Goal: Task Accomplishment & Management: Manage account settings

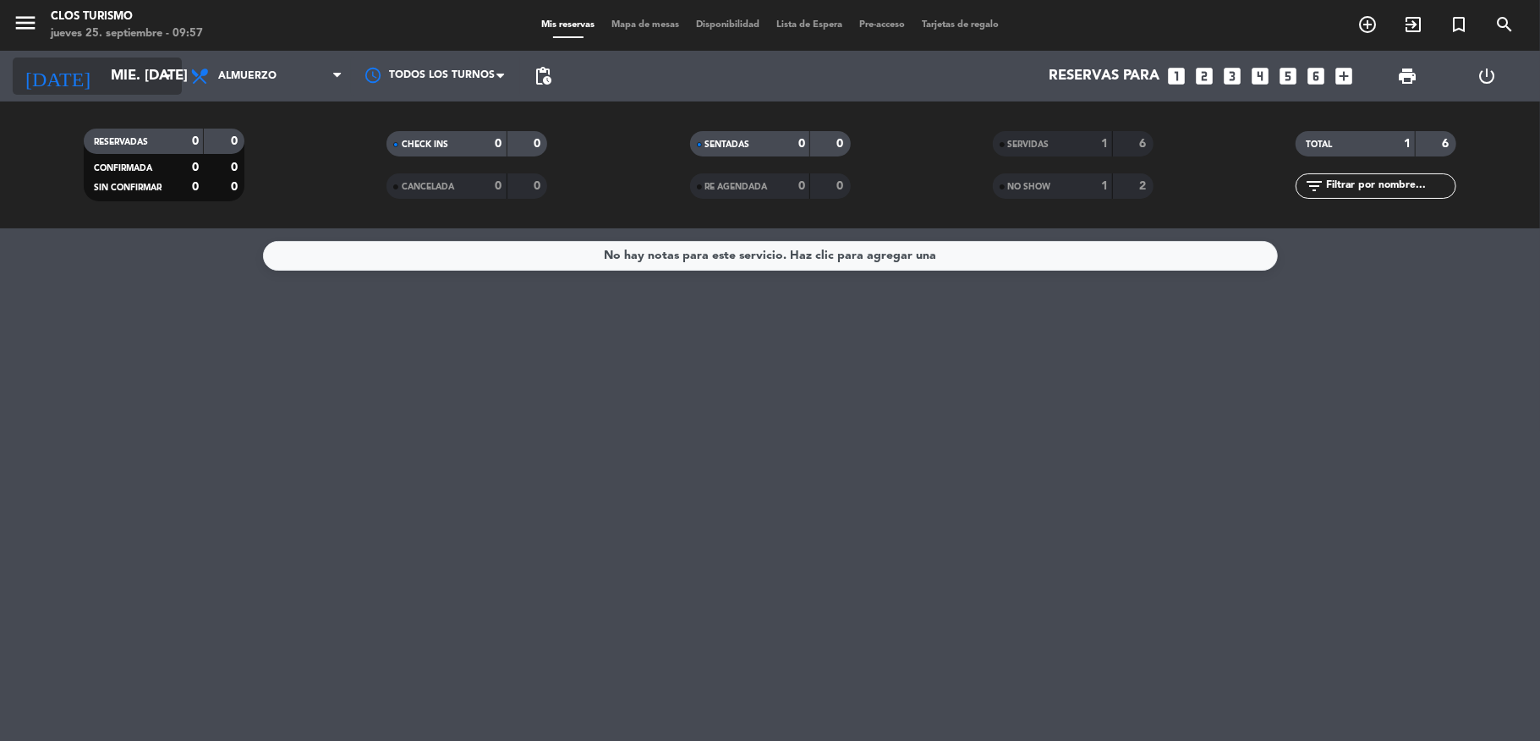
click at [135, 81] on input "mié. [DATE]" at bounding box center [193, 76] width 183 height 33
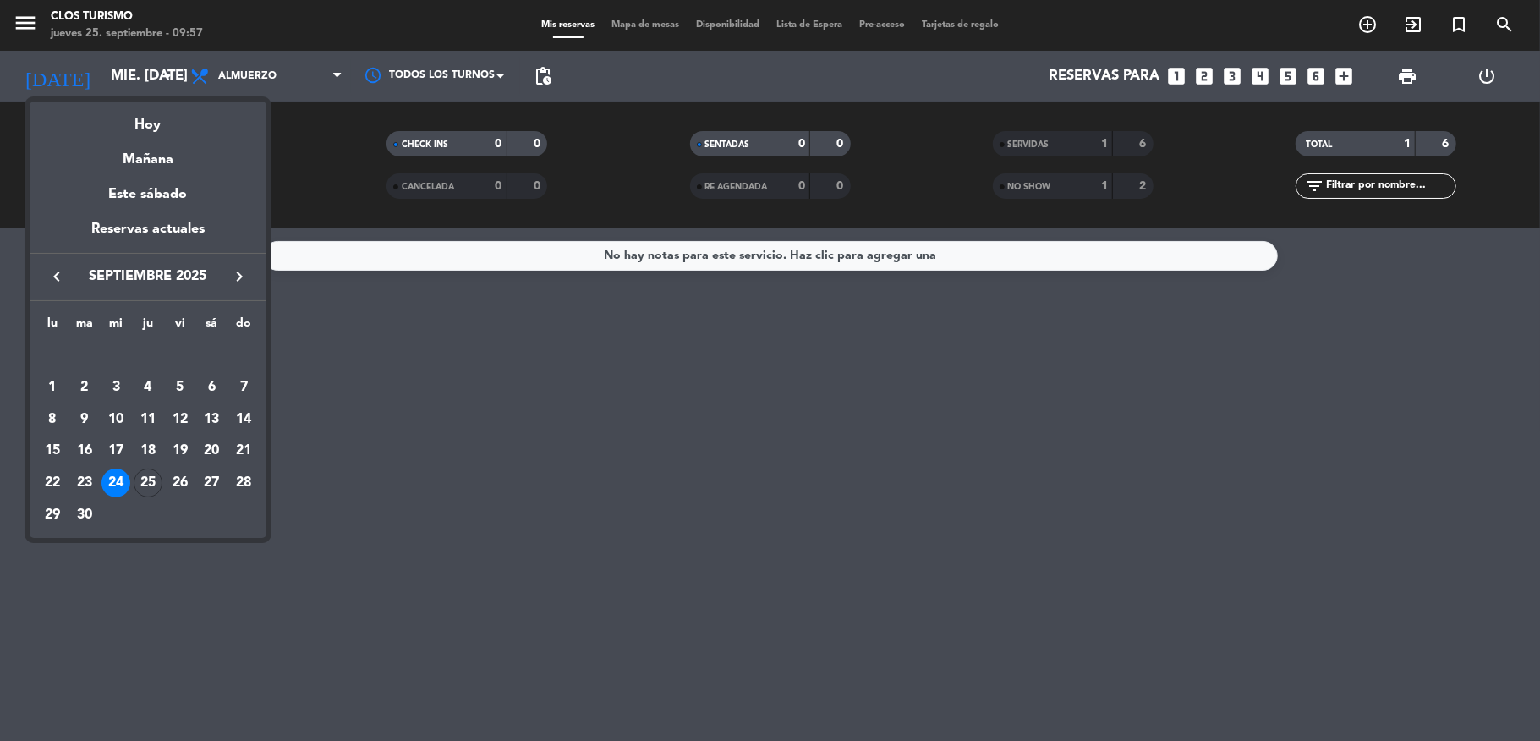
click at [144, 110] on div "Hoy" at bounding box center [148, 118] width 237 height 35
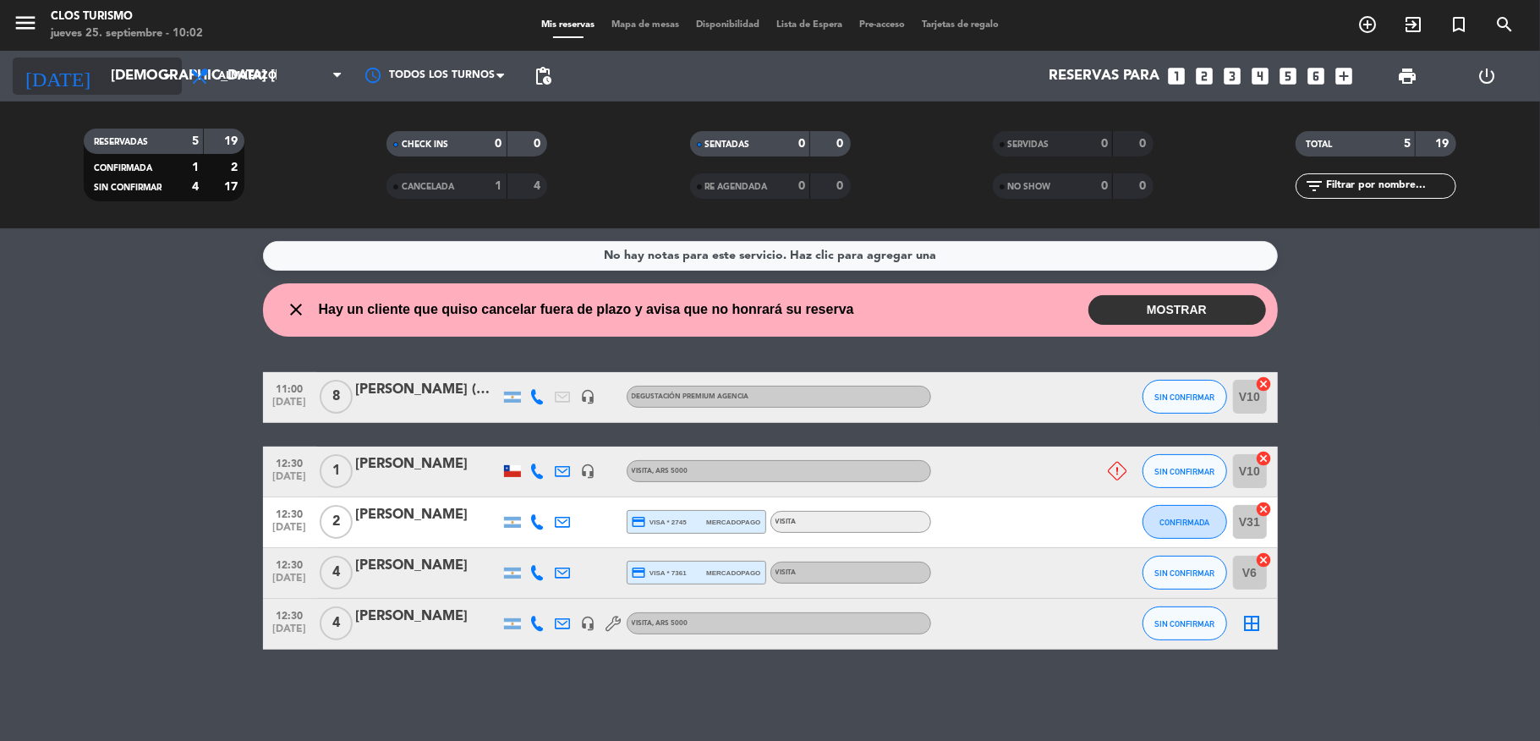
click at [102, 60] on input "[DEMOGRAPHIC_DATA] [DATE]" at bounding box center [193, 76] width 183 height 33
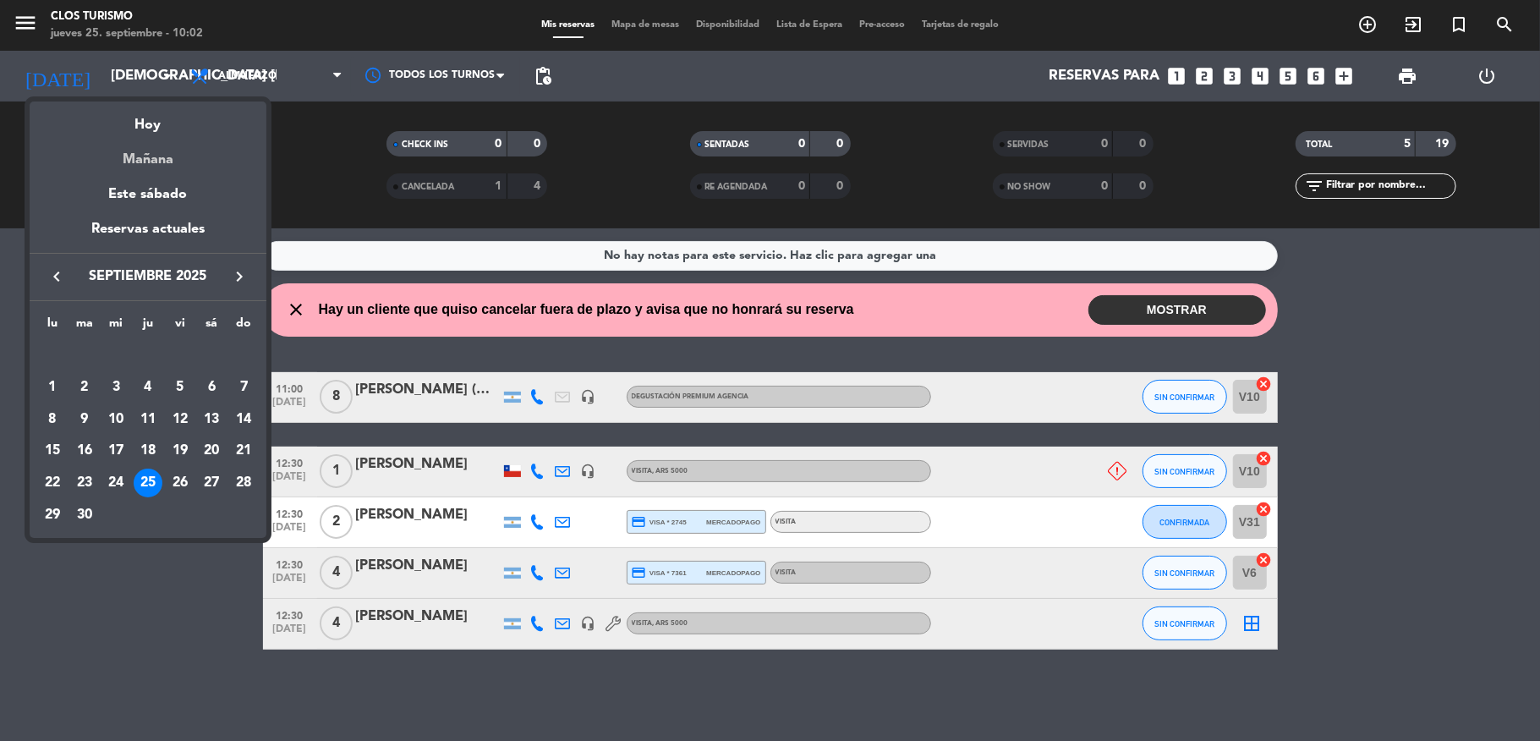
click at [133, 156] on div "Mañana" at bounding box center [148, 153] width 237 height 35
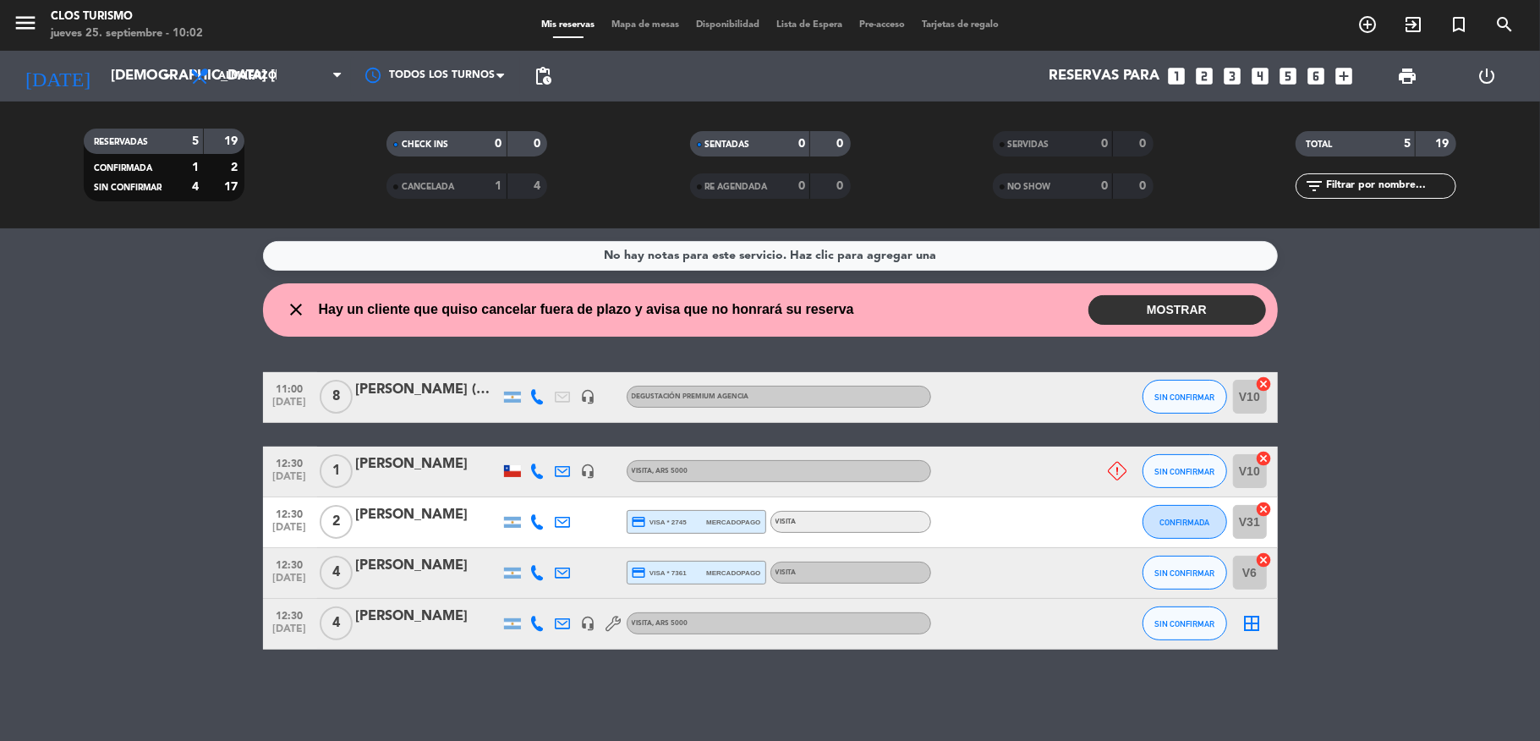
type input "vie. [DATE]"
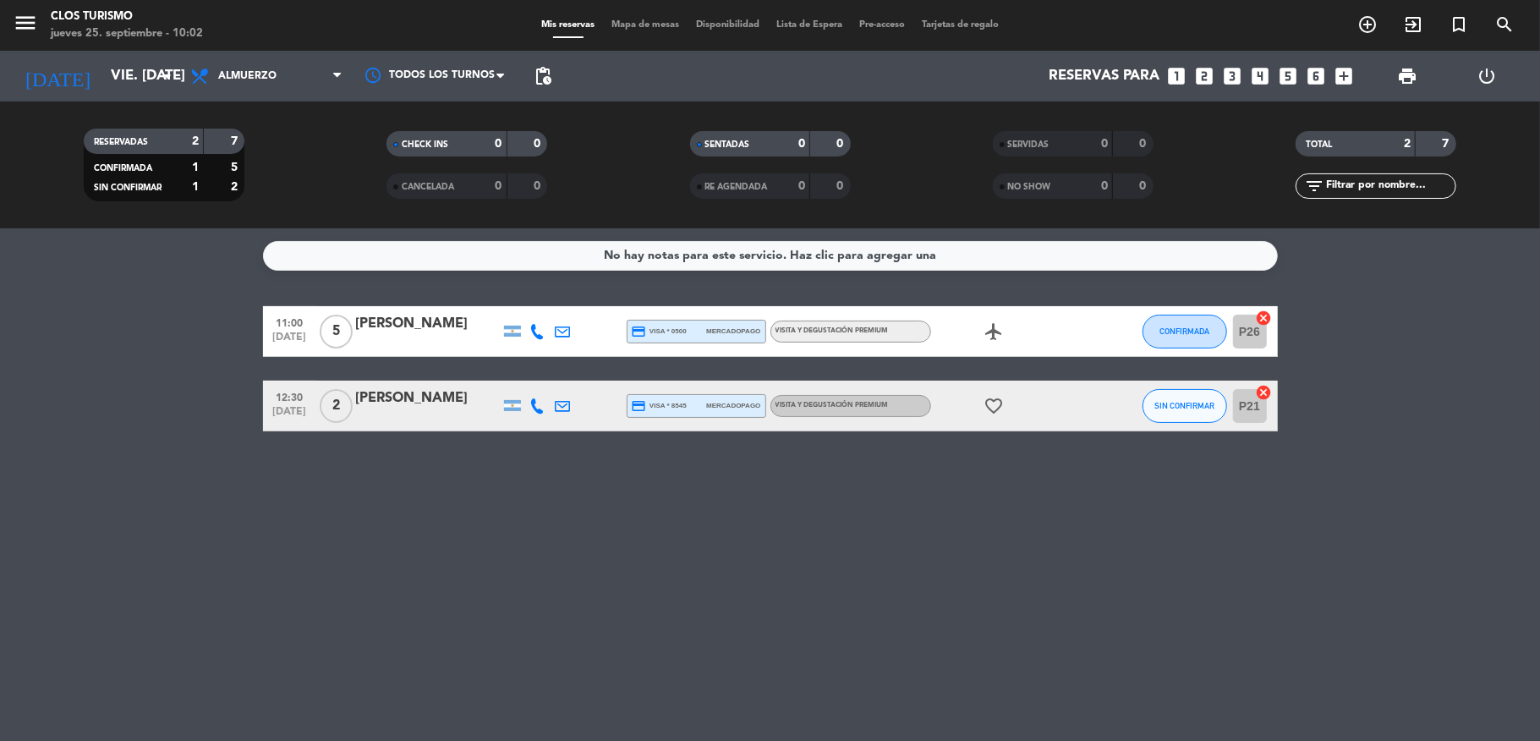
click at [1211, 71] on icon "looks_two" at bounding box center [1205, 76] width 22 height 22
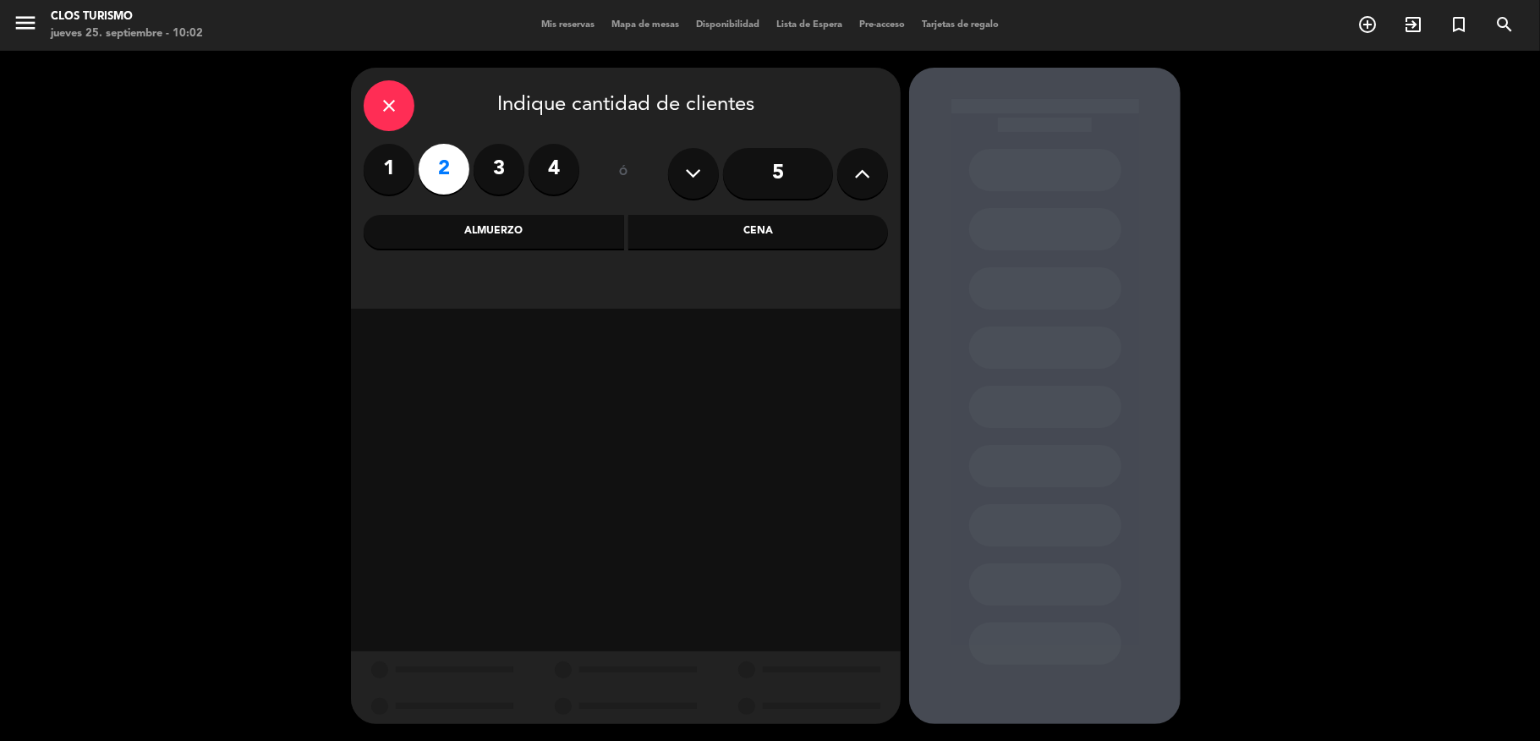
click at [536, 224] on div "Almuerzo" at bounding box center [494, 232] width 260 height 34
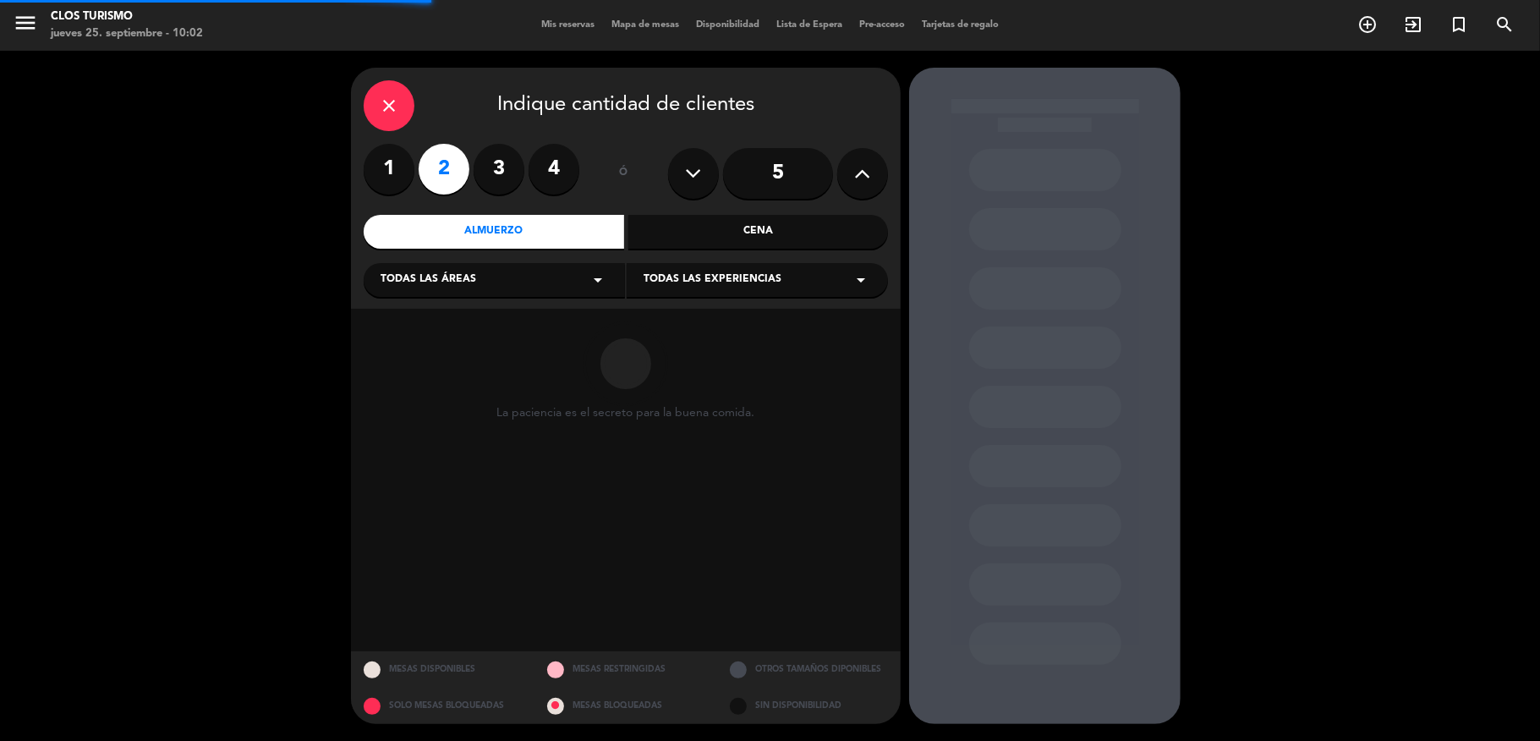
click at [786, 286] on div "Todas las experiencias arrow_drop_down" at bounding box center [757, 280] width 261 height 34
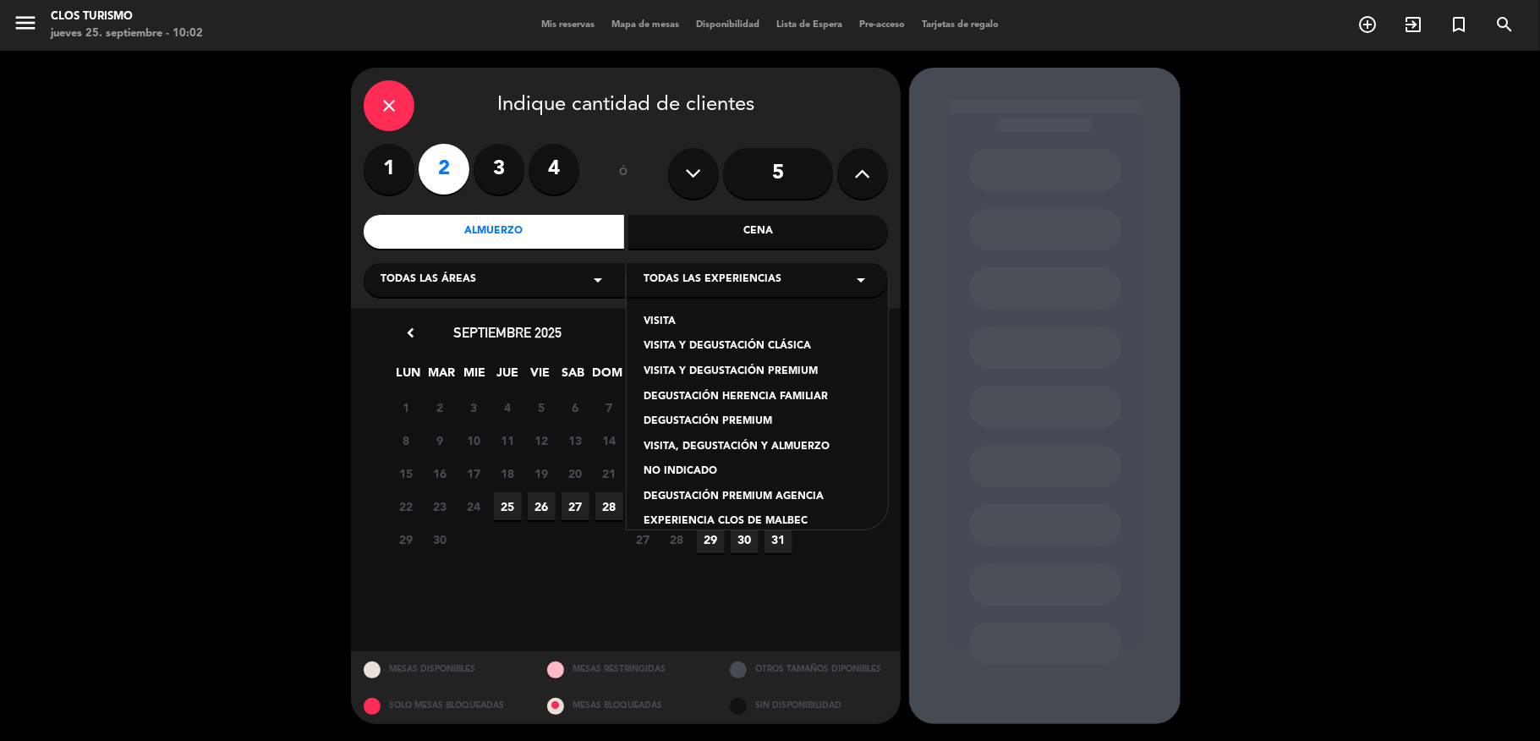
click at [761, 364] on div "VISITA Y DEGUSTACIÓN PREMIUM" at bounding box center [757, 372] width 227 height 17
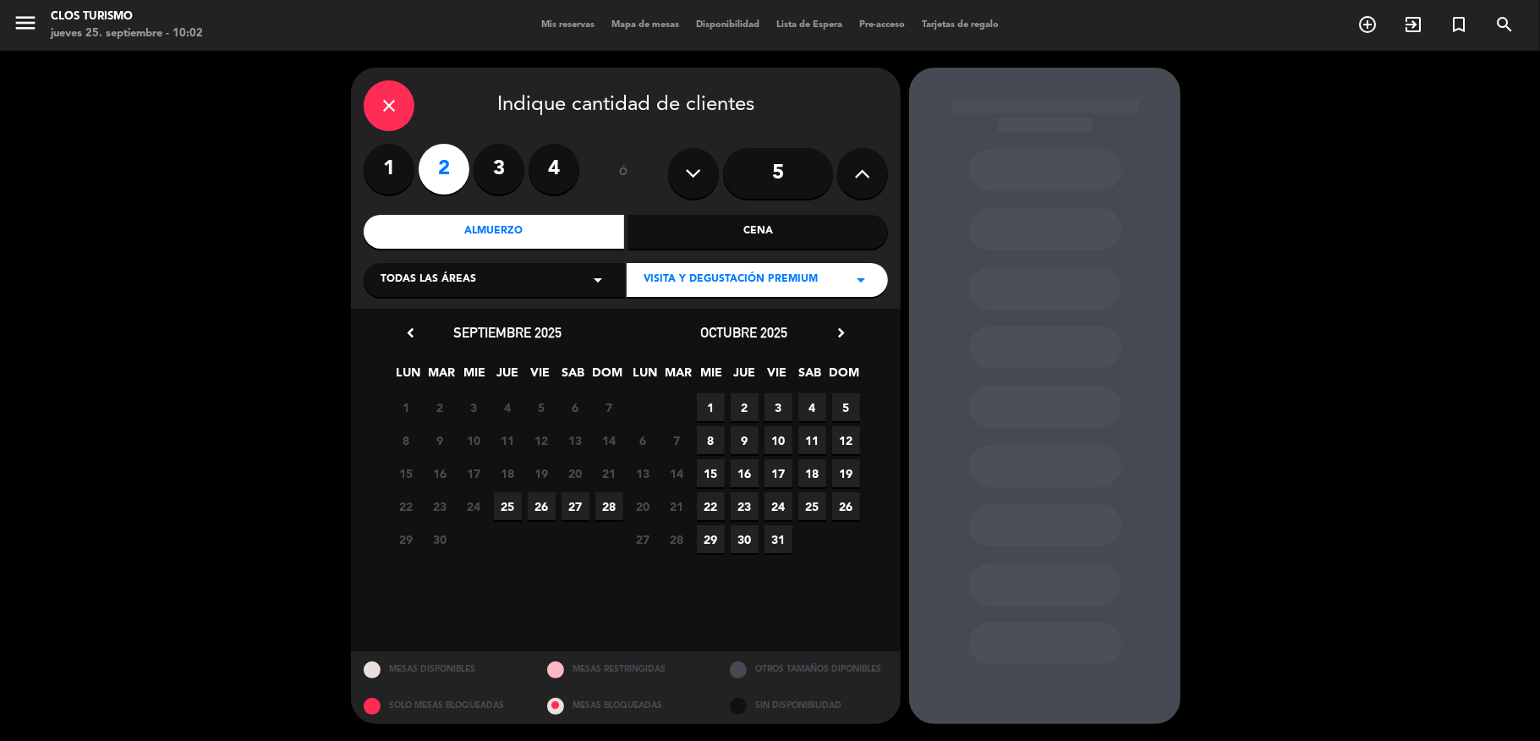
click at [501, 509] on span "25" at bounding box center [508, 506] width 28 height 28
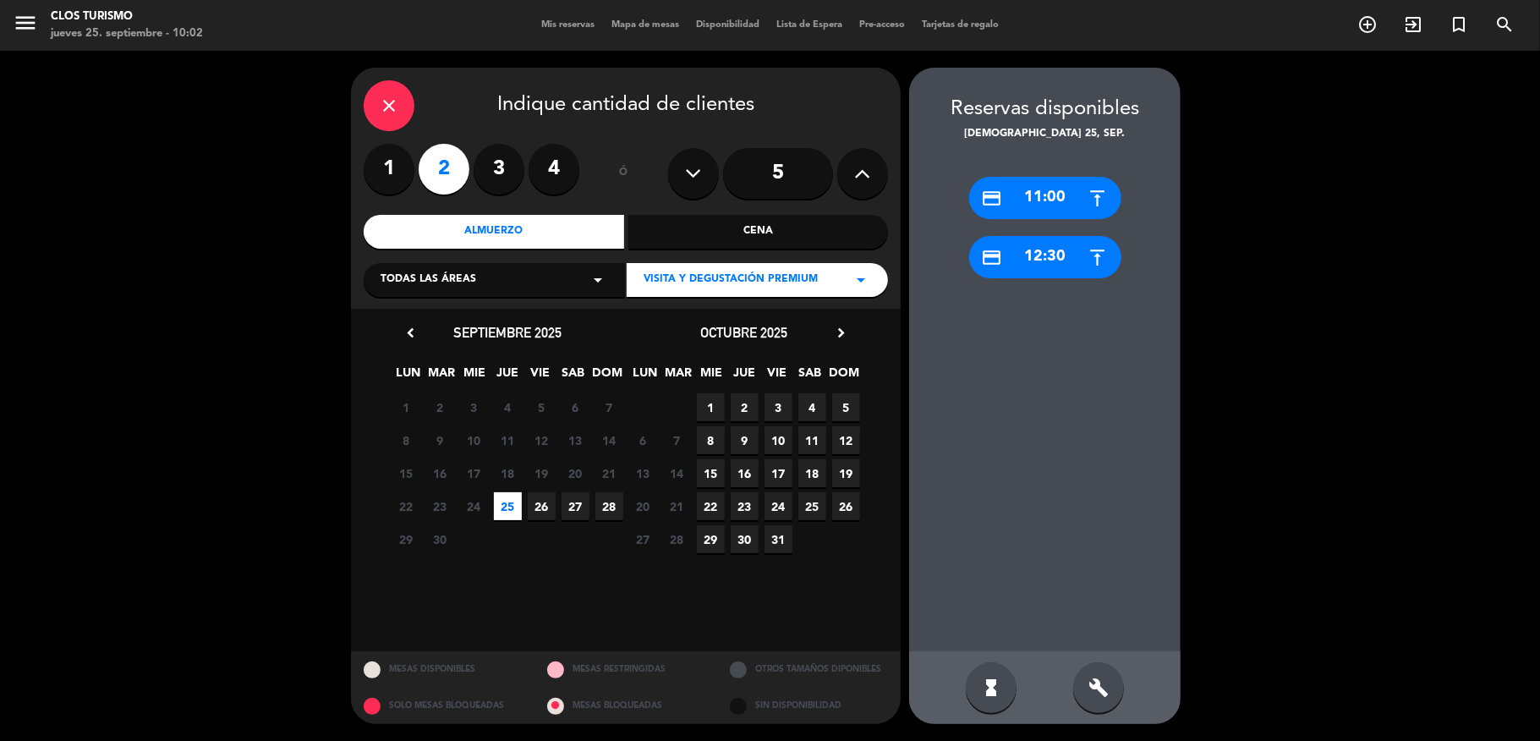
click at [988, 250] on icon "credit_card" at bounding box center [992, 257] width 21 height 21
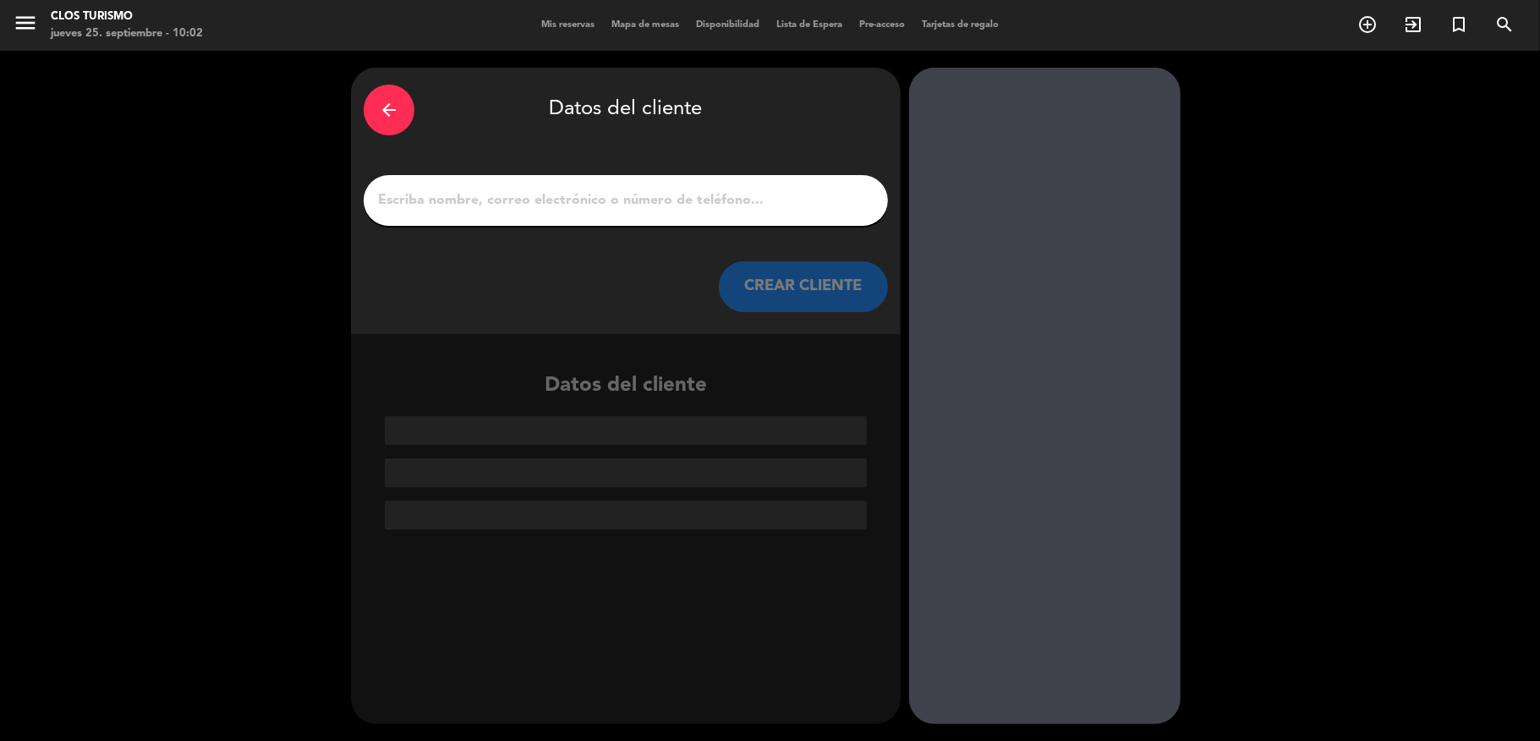
click at [492, 173] on div "arrow_back Datos del cliente CREAR CLIENTE" at bounding box center [626, 201] width 550 height 266
click at [501, 203] on input "1" at bounding box center [625, 201] width 499 height 24
paste input "[PERSON_NAME]"
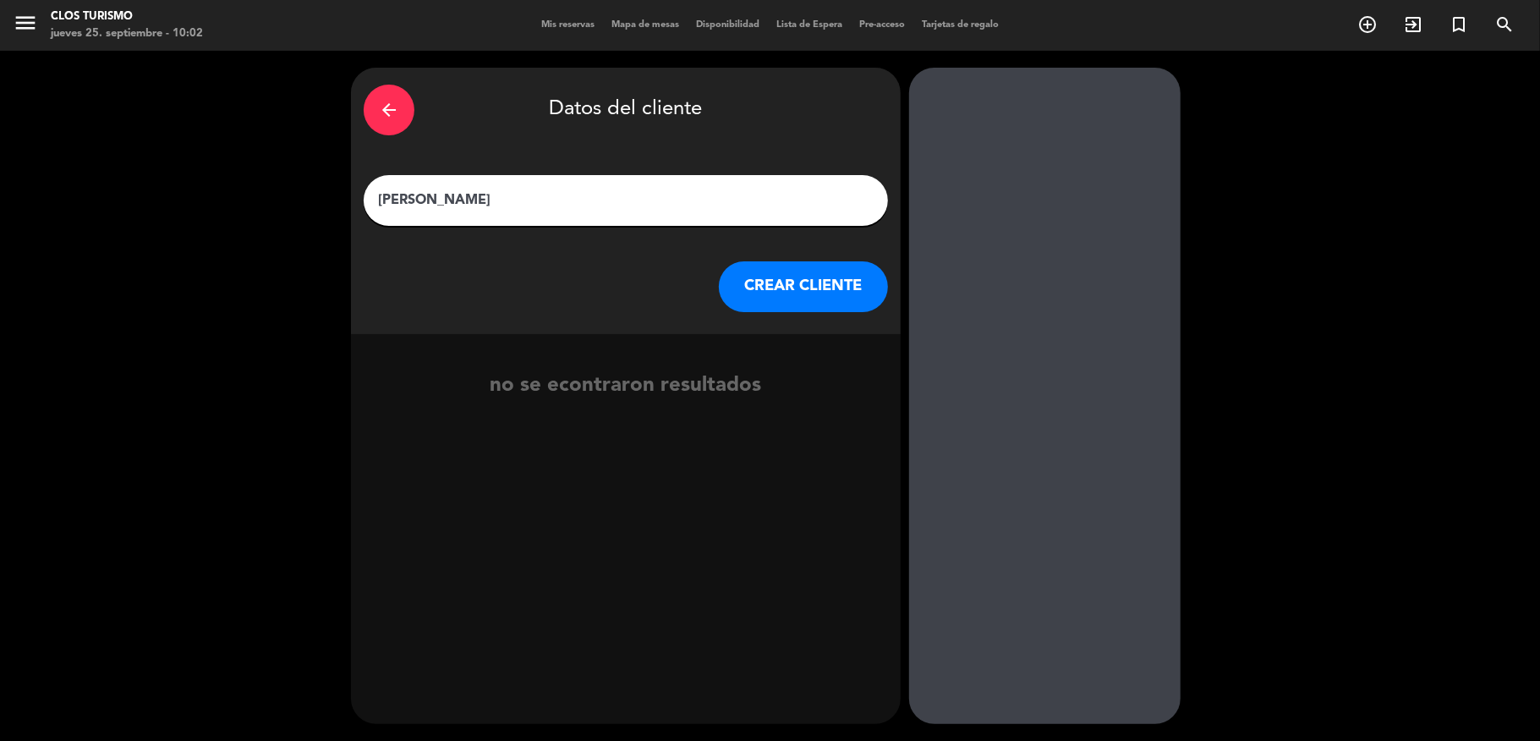
type input "[PERSON_NAME]"
click at [805, 278] on button "CREAR CLIENTE" at bounding box center [803, 286] width 169 height 51
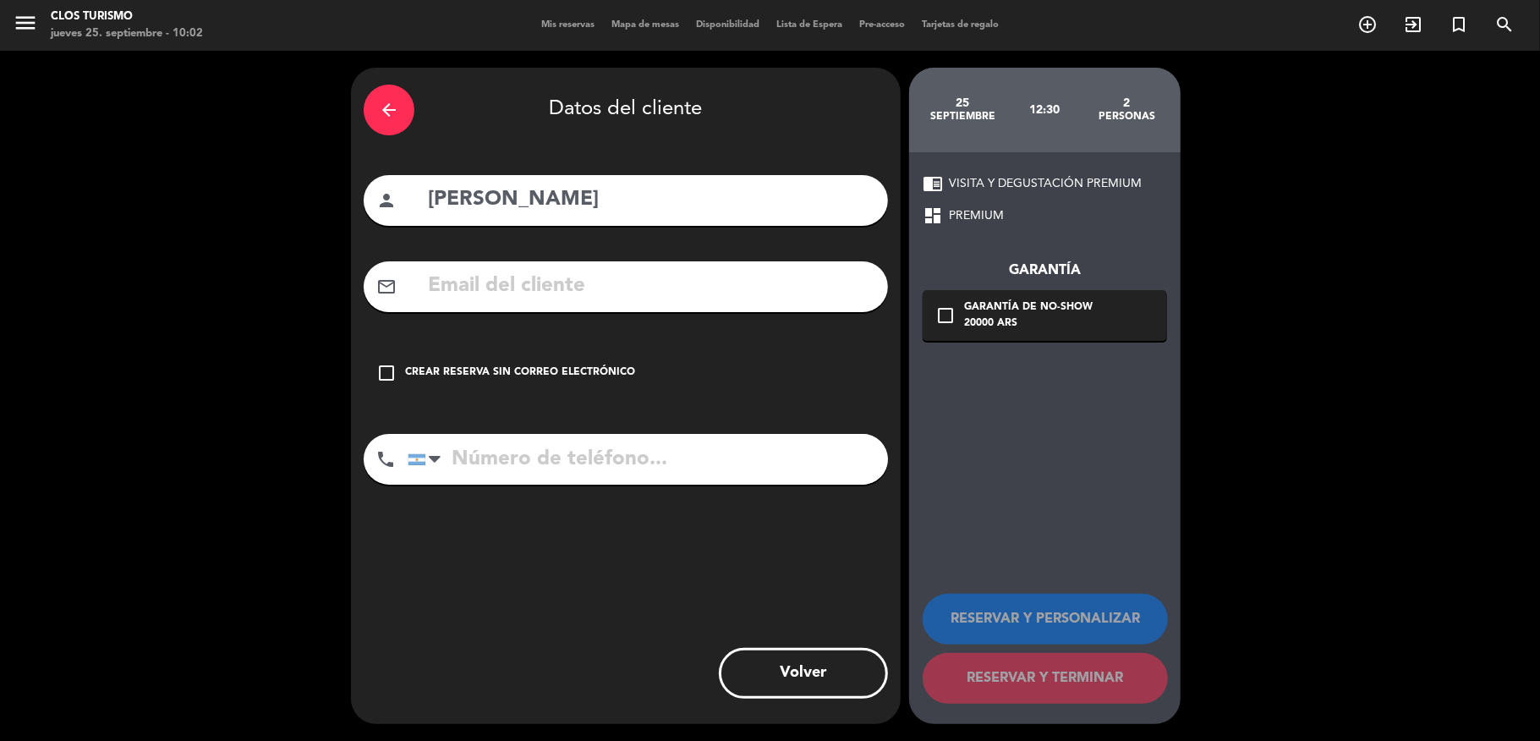
click at [565, 277] on input "text" at bounding box center [650, 286] width 449 height 35
paste input "[EMAIL_ADDRESS][DOMAIN_NAME]"
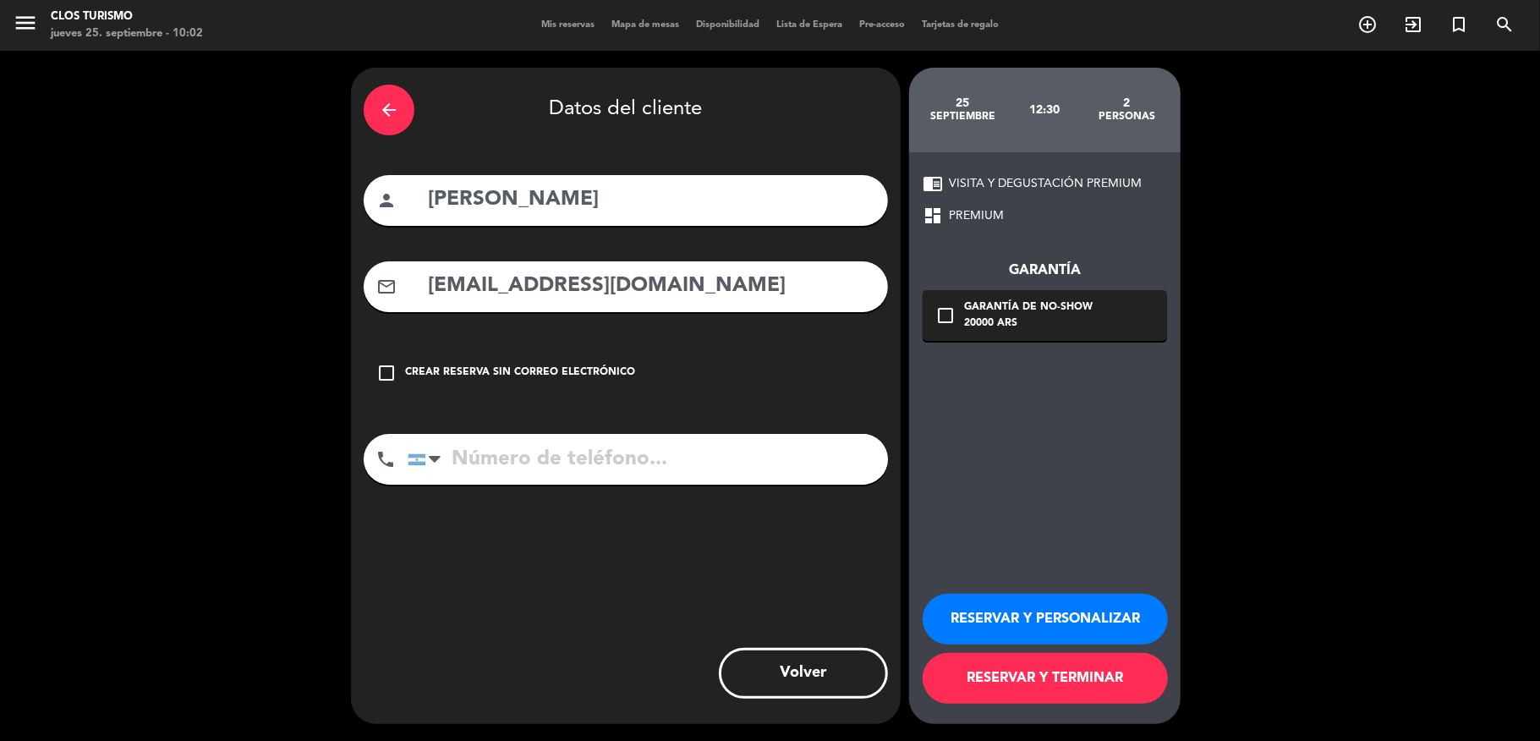
type input "[EMAIL_ADDRESS][DOMAIN_NAME]"
click at [1054, 332] on div "check_box_outline_blank Garantía de no-show 20000 ARS" at bounding box center [1045, 315] width 244 height 51
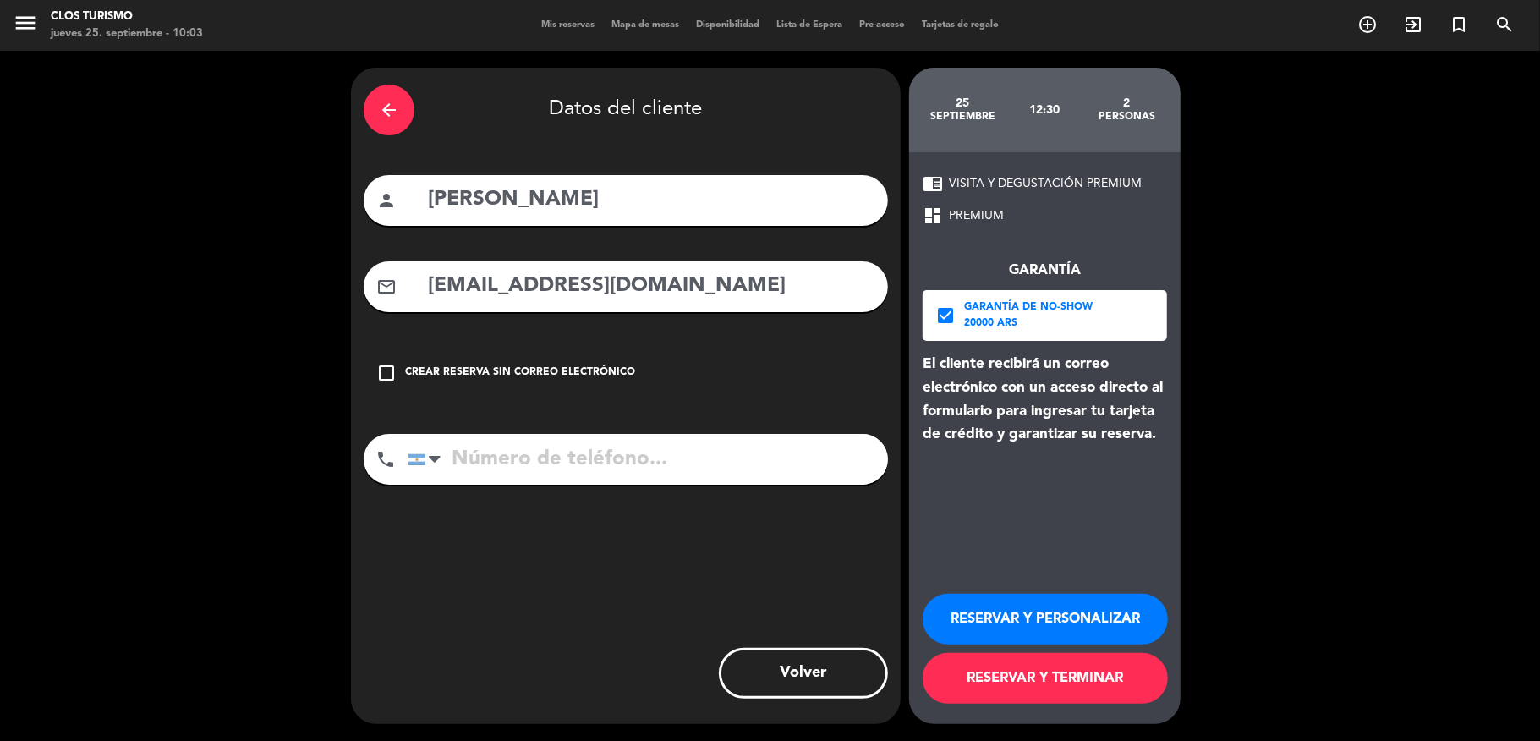
click at [548, 461] on input "tel" at bounding box center [648, 459] width 480 height 51
paste input "[PHONE_NUMBER]"
type input "[PHONE_NUMBER]"
click at [1018, 622] on button "RESERVAR Y PERSONALIZAR" at bounding box center [1045, 619] width 245 height 51
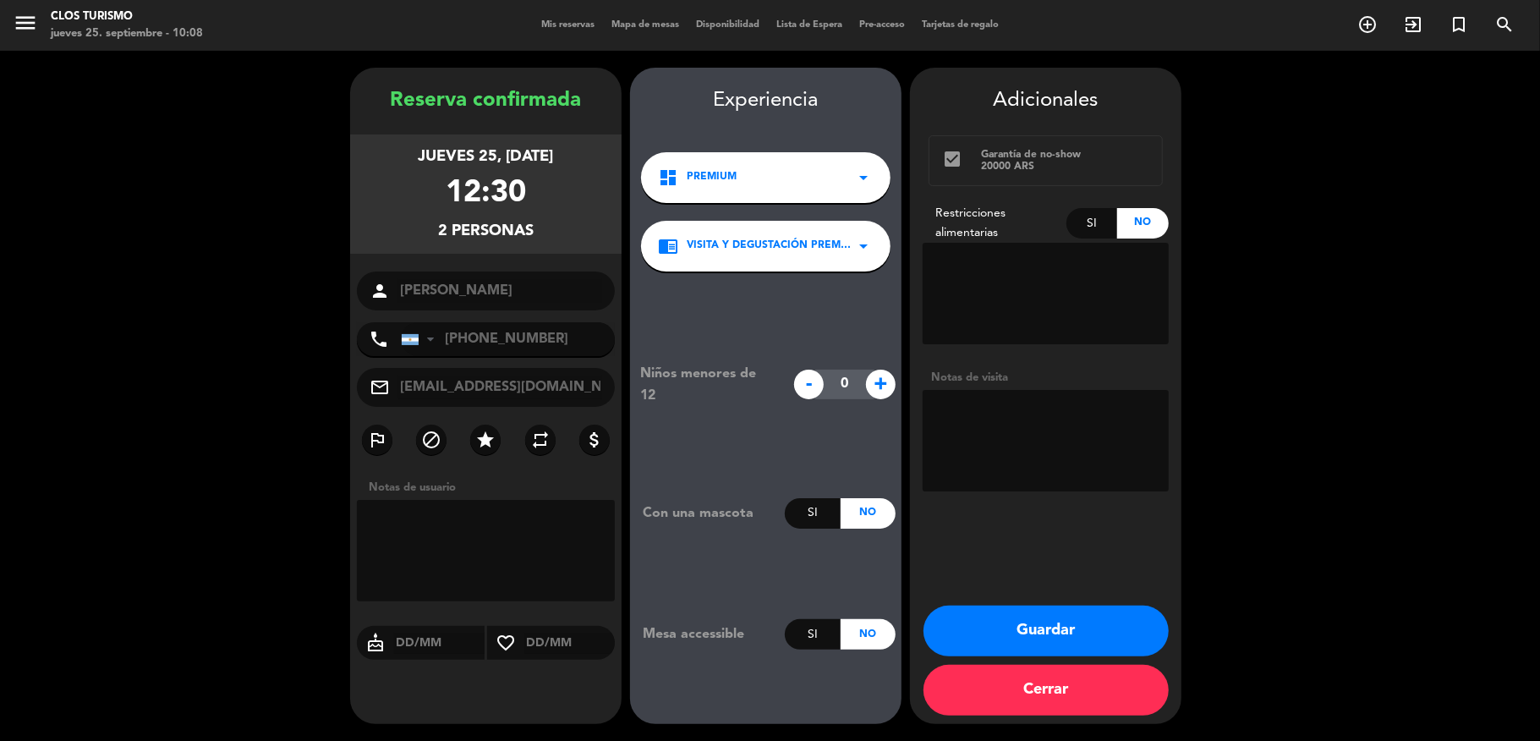
click at [1019, 614] on button "Guardar" at bounding box center [1045, 630] width 245 height 51
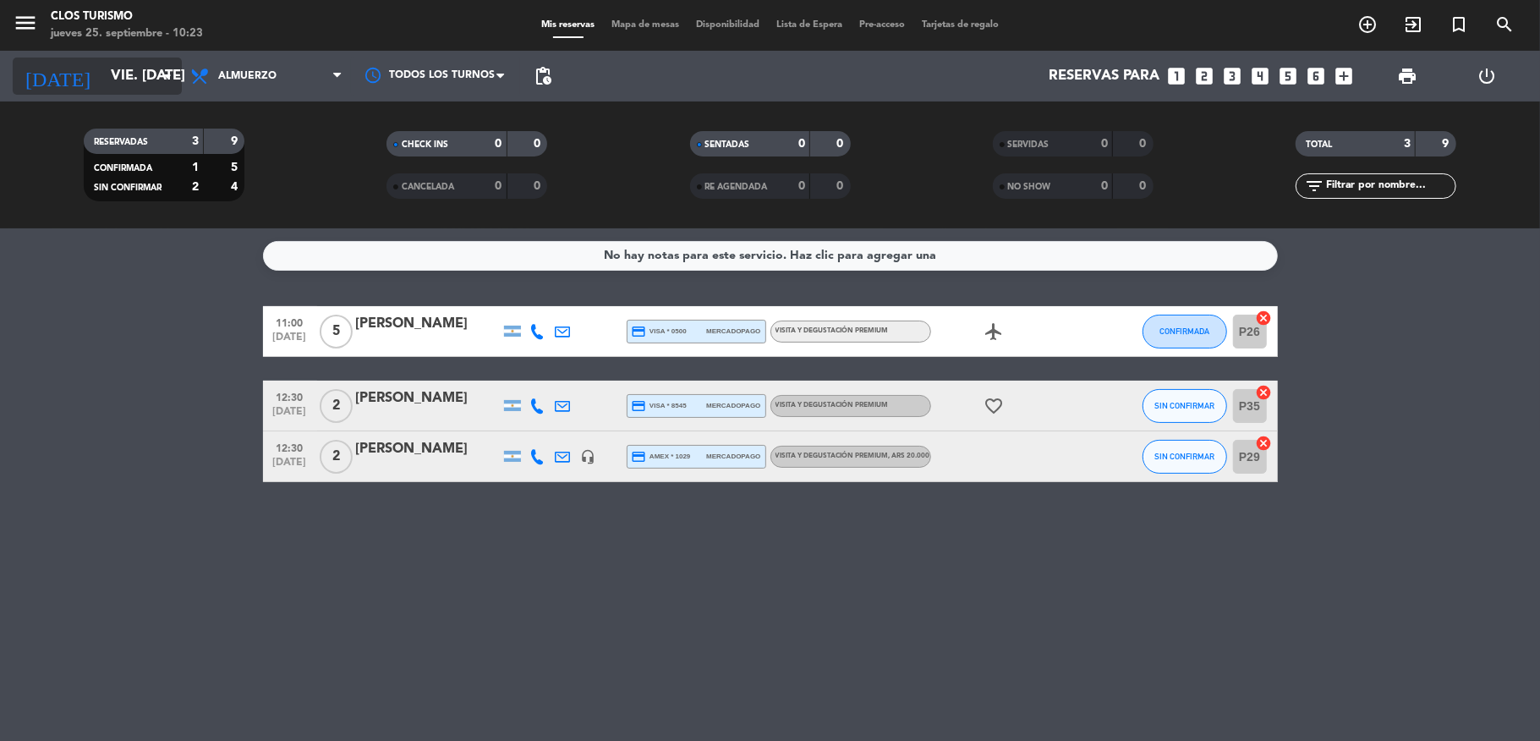
click at [135, 85] on input "vie. [DATE]" at bounding box center [193, 76] width 183 height 33
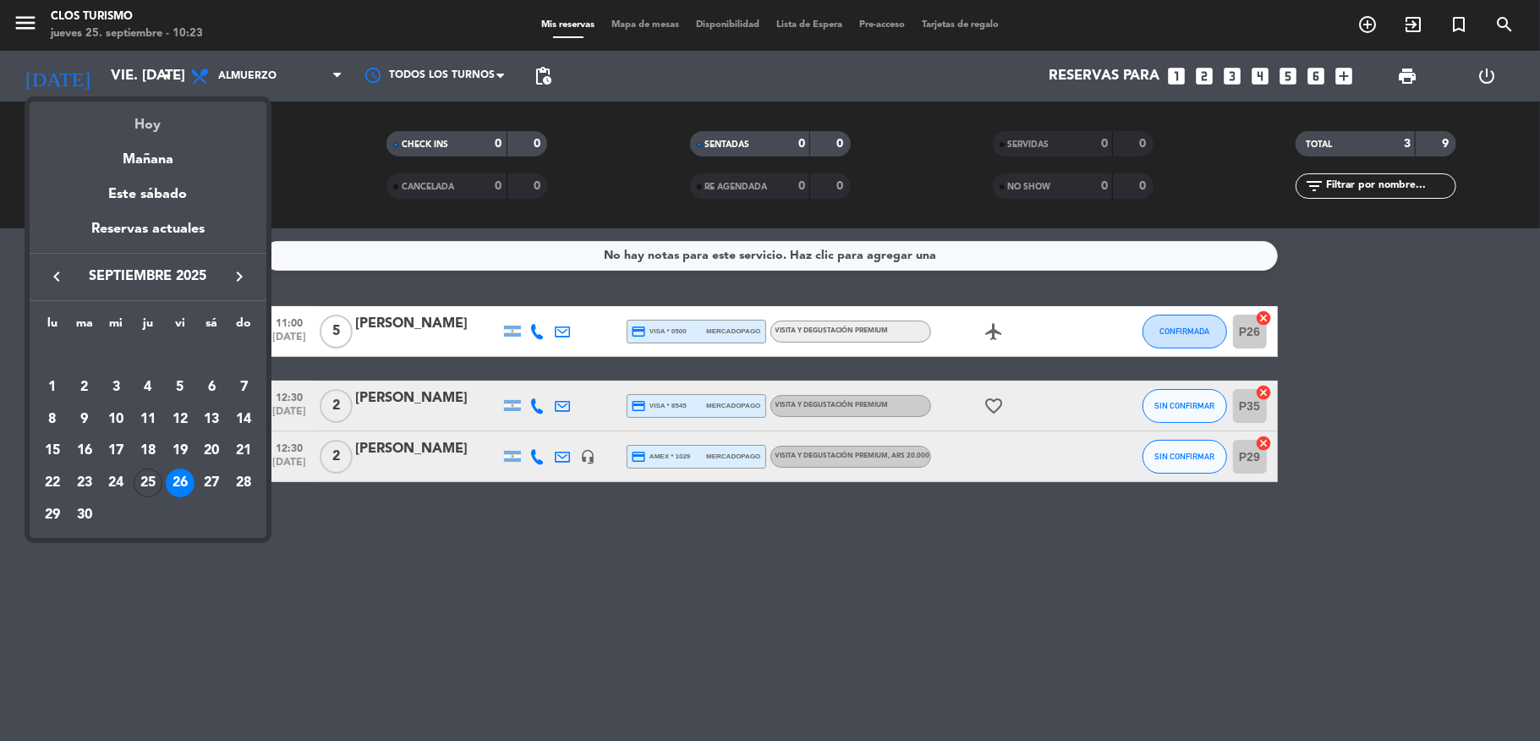
click at [115, 122] on div "Hoy" at bounding box center [148, 118] width 237 height 35
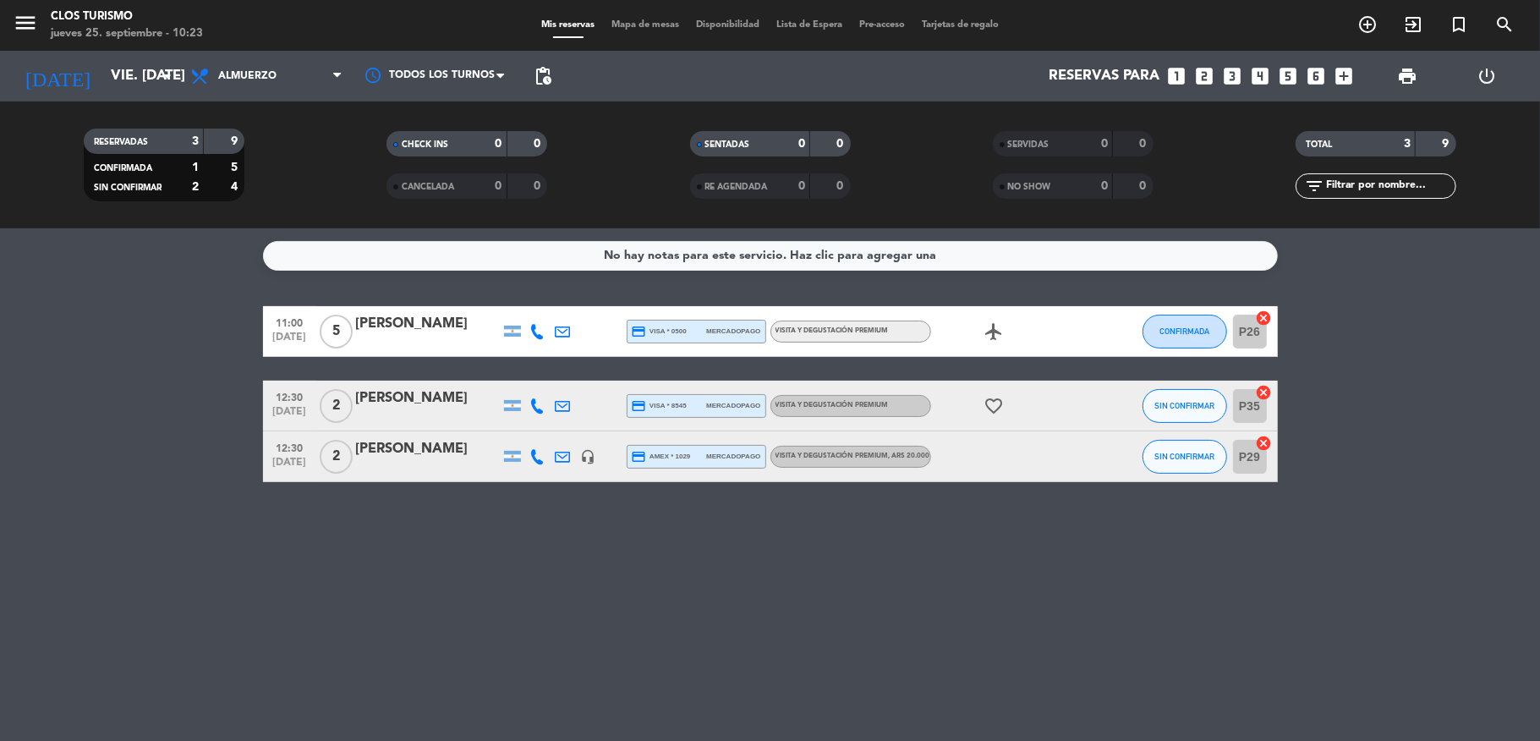
type input "[DEMOGRAPHIC_DATA] [DATE]"
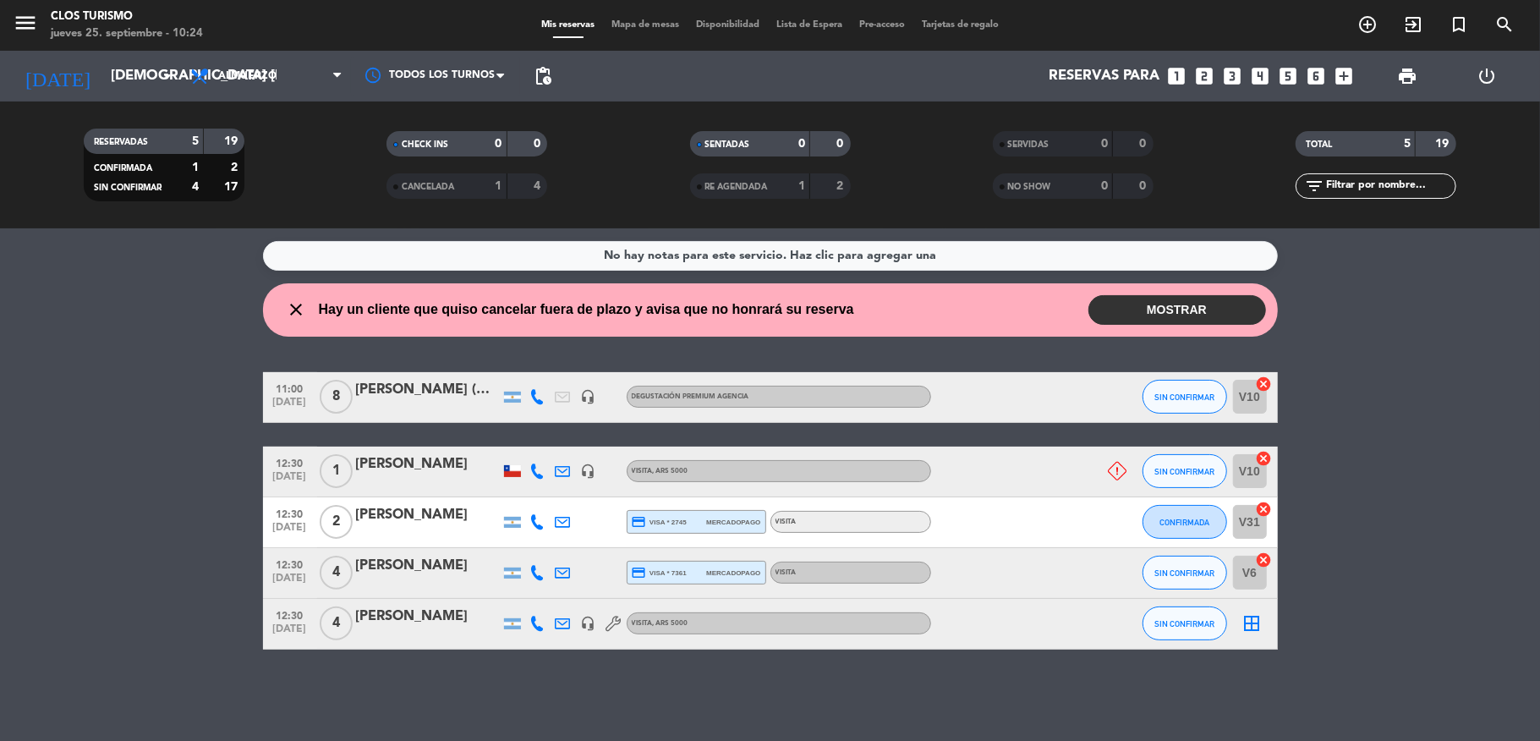
click at [601, 626] on div at bounding box center [613, 624] width 25 height 50
click at [597, 626] on div "headset_mic" at bounding box center [588, 624] width 25 height 50
click at [593, 622] on icon "headset_mic" at bounding box center [588, 623] width 15 height 15
click at [552, 627] on div at bounding box center [562, 624] width 25 height 50
click at [561, 626] on icon at bounding box center [563, 623] width 15 height 15
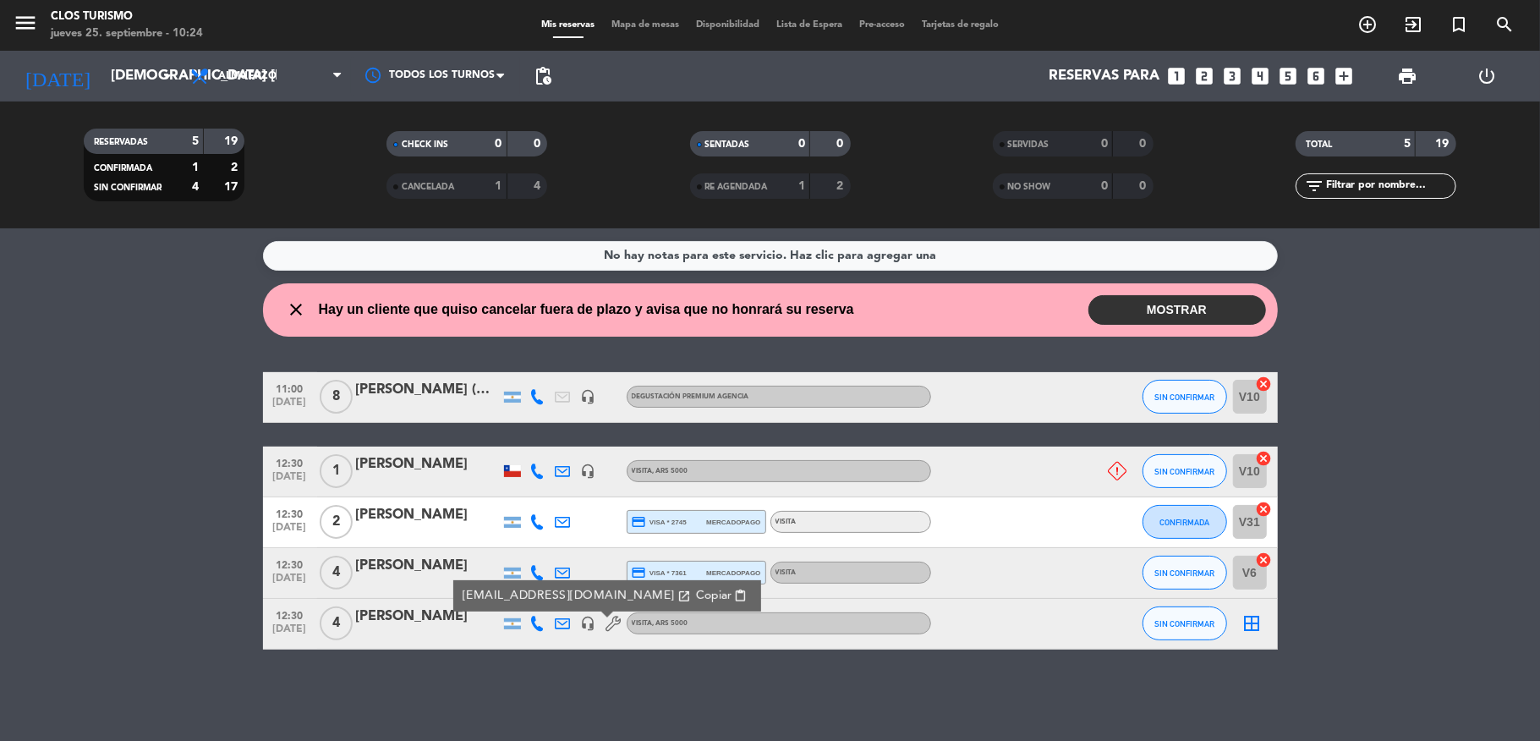
click at [533, 627] on icon at bounding box center [537, 623] width 15 height 15
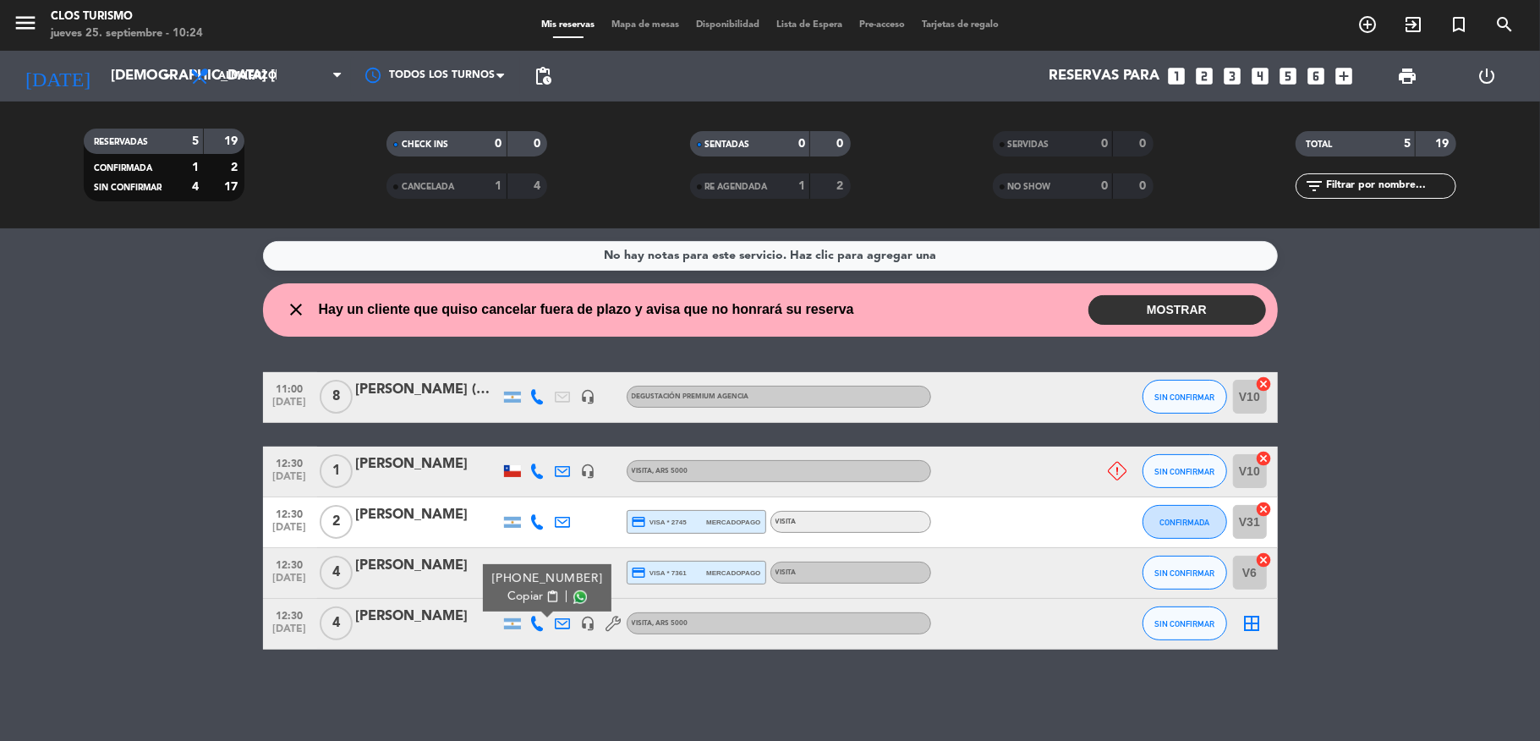
click at [556, 626] on icon at bounding box center [563, 623] width 15 height 15
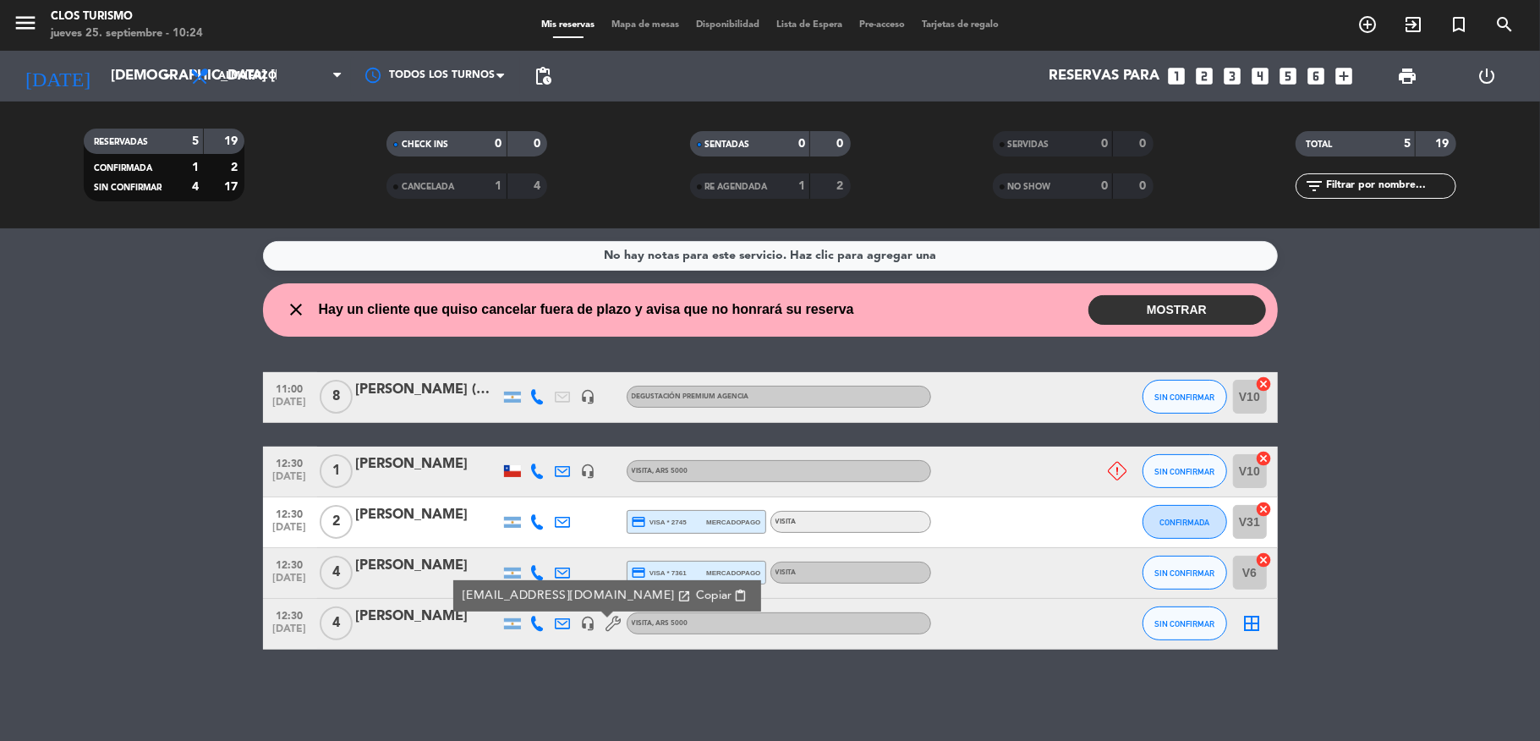
click at [431, 637] on div at bounding box center [428, 634] width 144 height 14
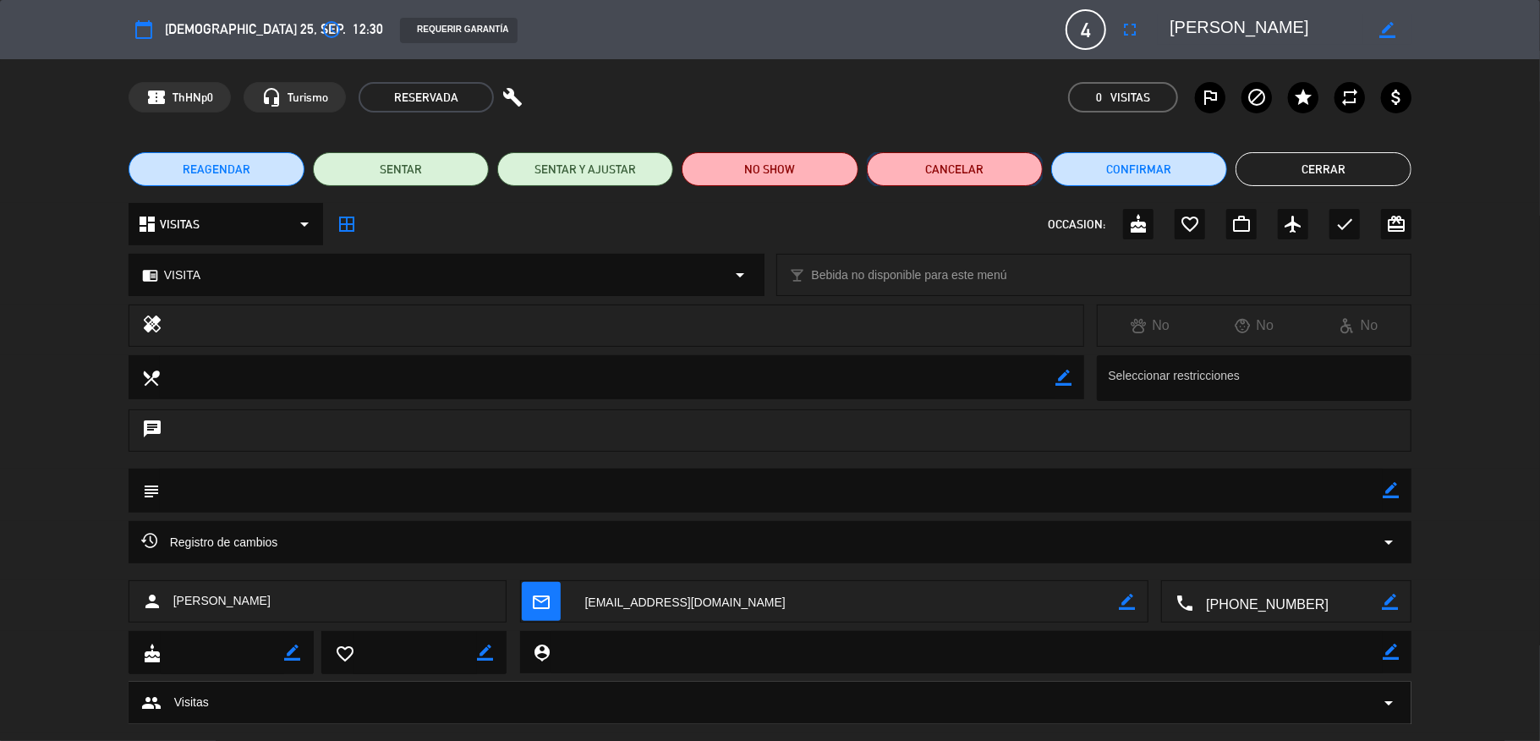
click at [939, 178] on button "Cancelar" at bounding box center [955, 169] width 176 height 34
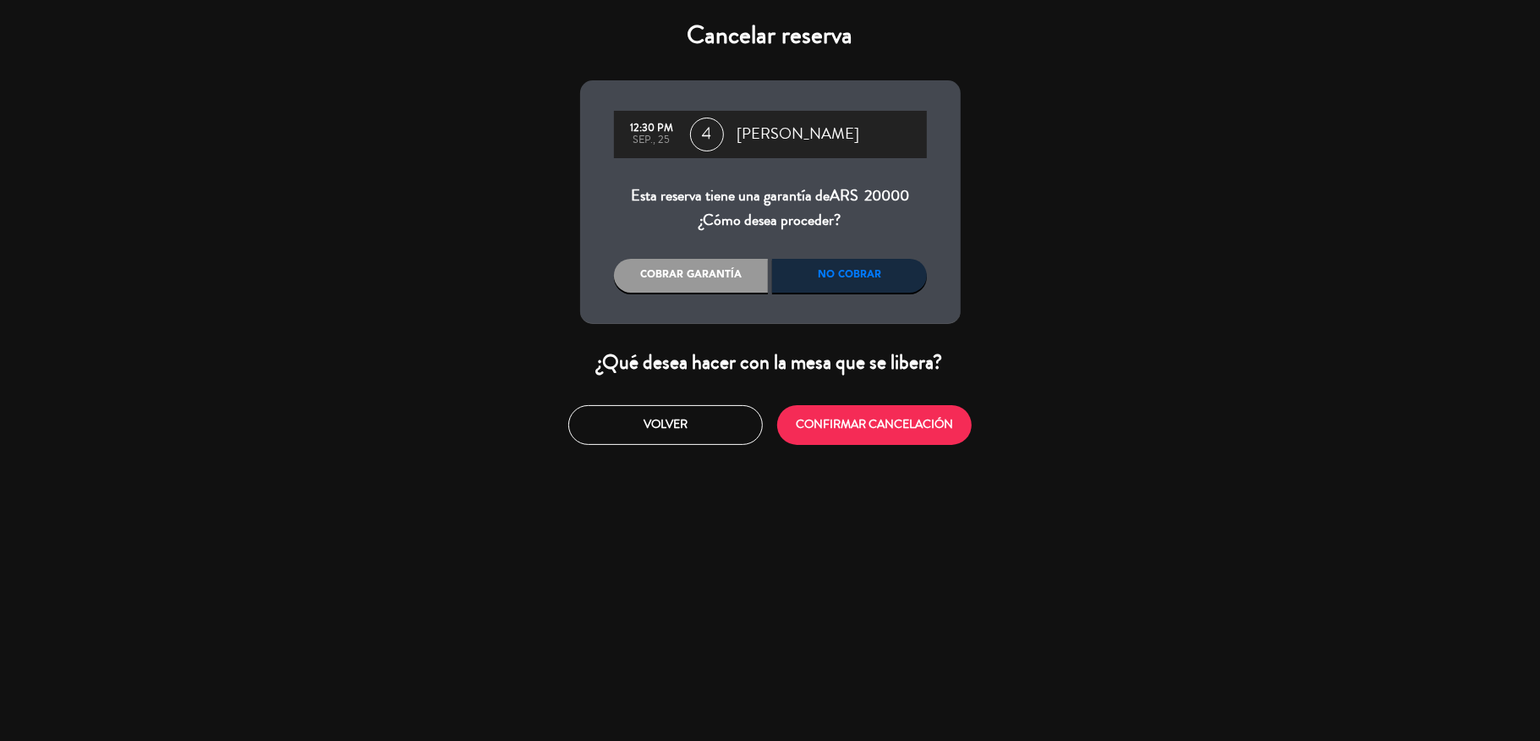
click at [806, 276] on div "No cobrar" at bounding box center [849, 276] width 155 height 34
click at [885, 424] on button "CONFIRMAR CANCELACIÓN" at bounding box center [874, 425] width 194 height 40
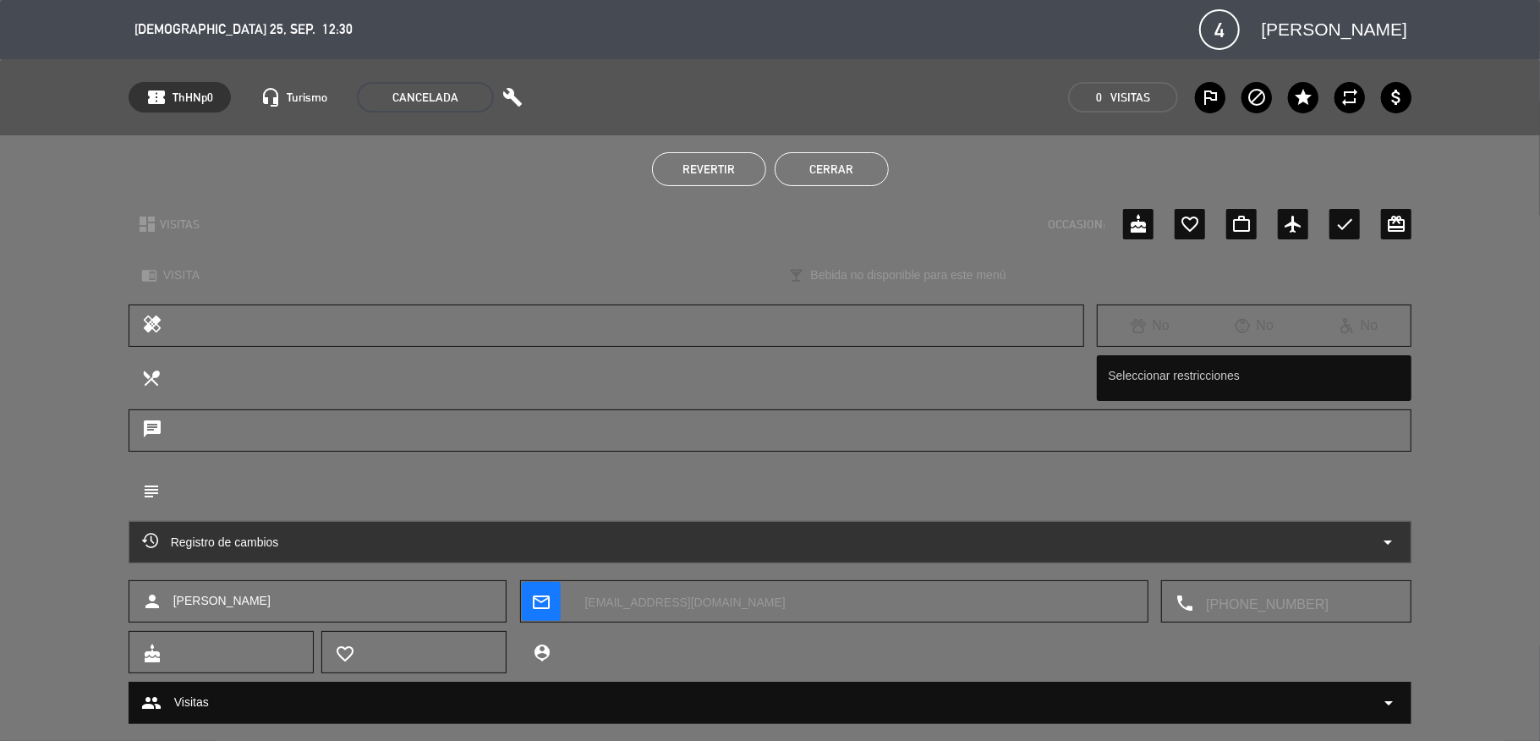
click at [827, 164] on button "Cerrar" at bounding box center [832, 169] width 114 height 34
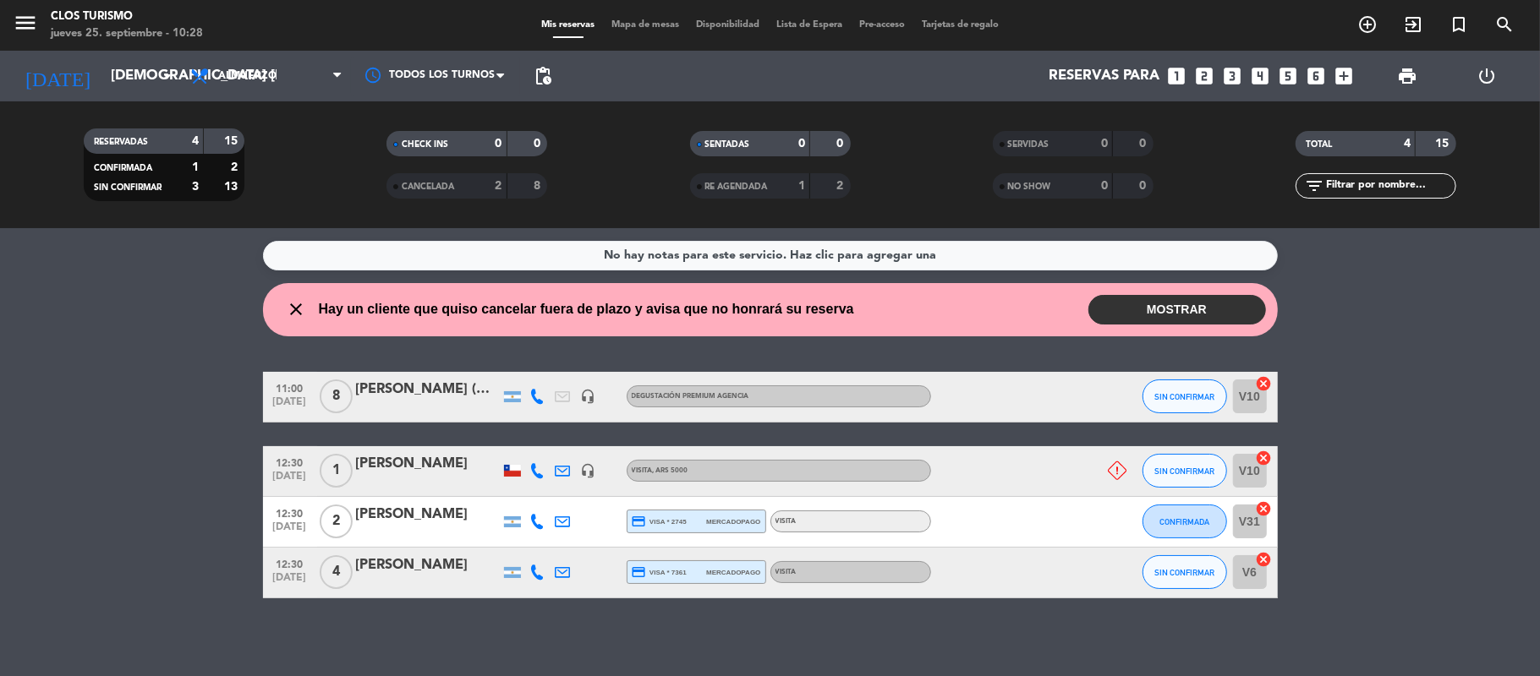
click at [451, 474] on div "[PERSON_NAME]" at bounding box center [428, 464] width 144 height 22
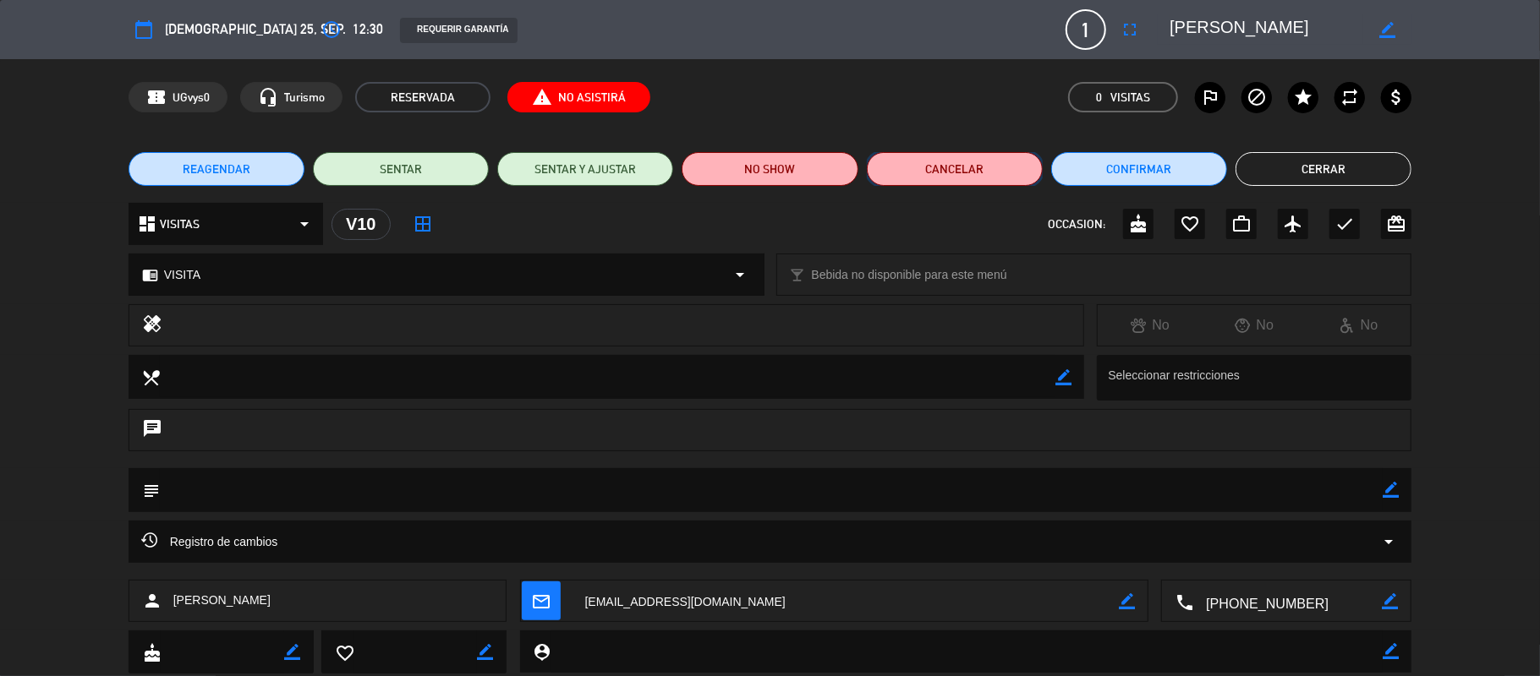
click at [912, 154] on button "Cancelar" at bounding box center [955, 169] width 176 height 34
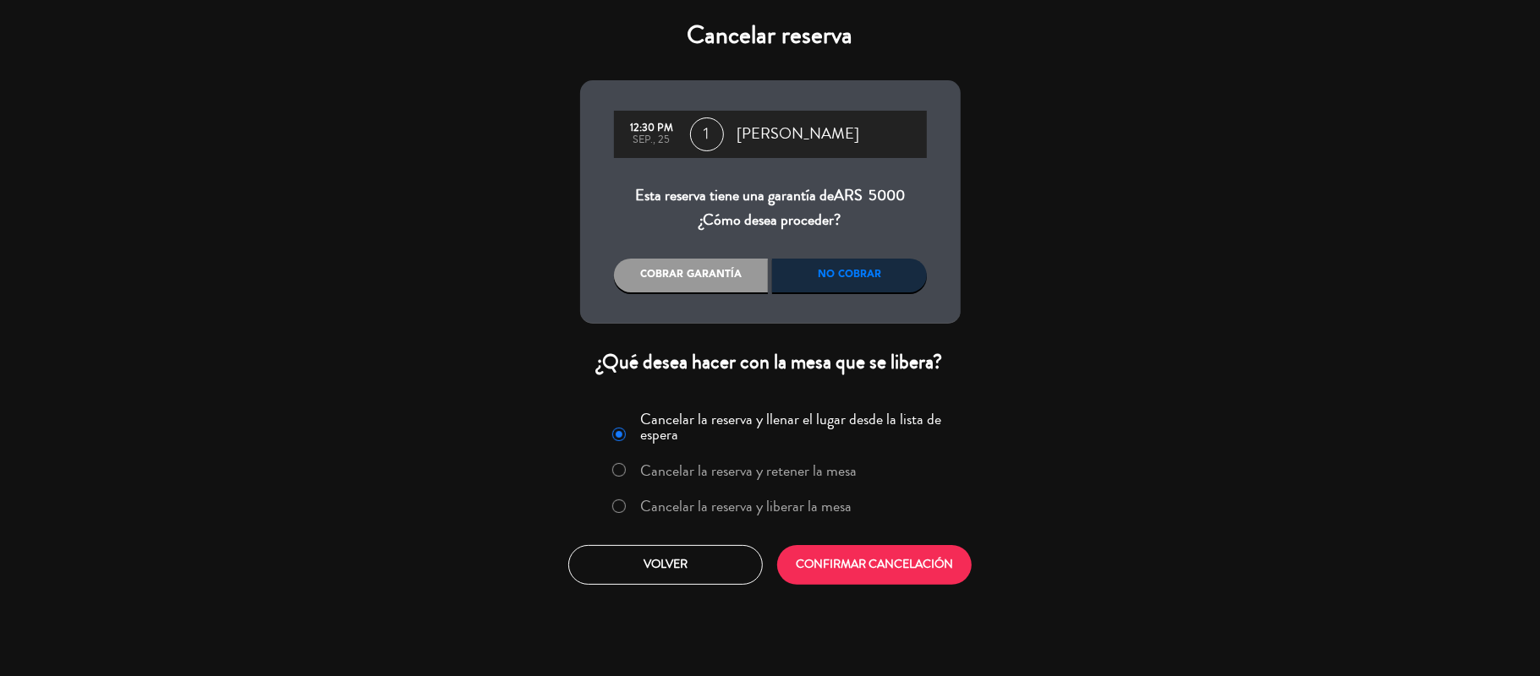
click at [847, 487] on div "Cancelar la reserva y llenar el lugar desde la lista de espera Cancelar la rese…" at bounding box center [770, 466] width 359 height 123
click at [835, 499] on label "Cancelar la reserva y liberar la mesa" at bounding box center [745, 506] width 211 height 15
click at [904, 589] on div "Cancelar la reserva y llenar el lugar desde la lista de espera Cancelar la rese…" at bounding box center [770, 495] width 406 height 205
click at [861, 541] on div "Cancelar la reserva y llenar el lugar desde la lista de espera Cancelar la rese…" at bounding box center [770, 495] width 406 height 205
click at [884, 559] on button "CONFIRMAR CANCELACIÓN" at bounding box center [874, 565] width 194 height 40
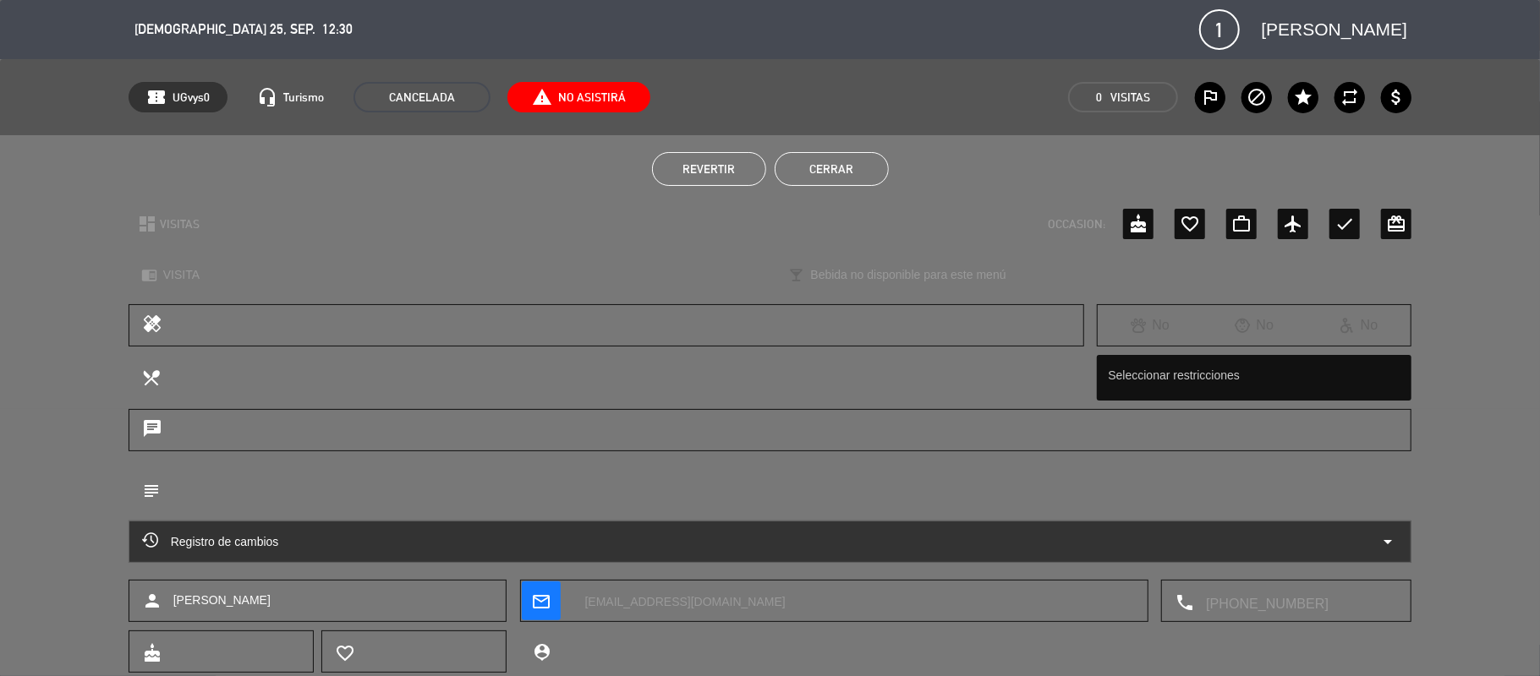
click at [817, 169] on button "Cerrar" at bounding box center [832, 169] width 114 height 34
